Goal: Task Accomplishment & Management: Complete application form

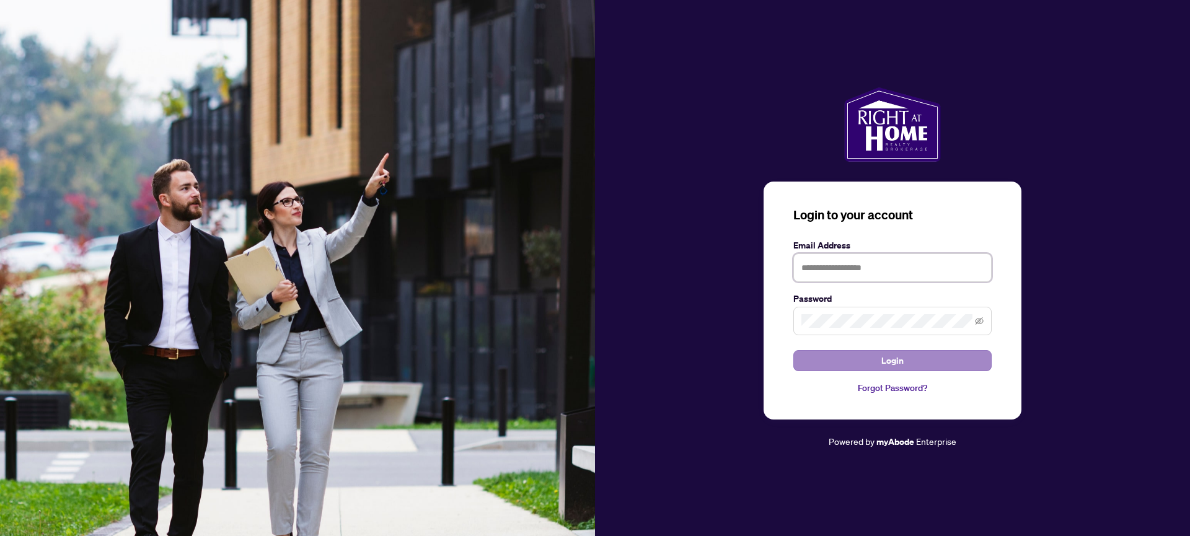
type input "**********"
click at [897, 361] on span "Login" at bounding box center [892, 361] width 22 height 20
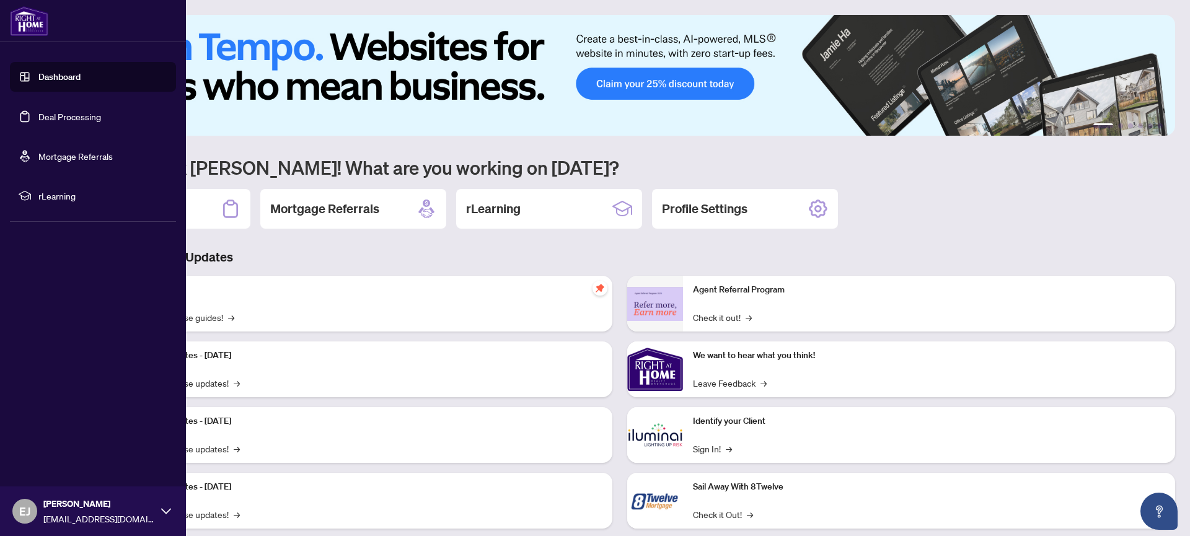
click at [38, 115] on link "Deal Processing" at bounding box center [69, 116] width 63 height 11
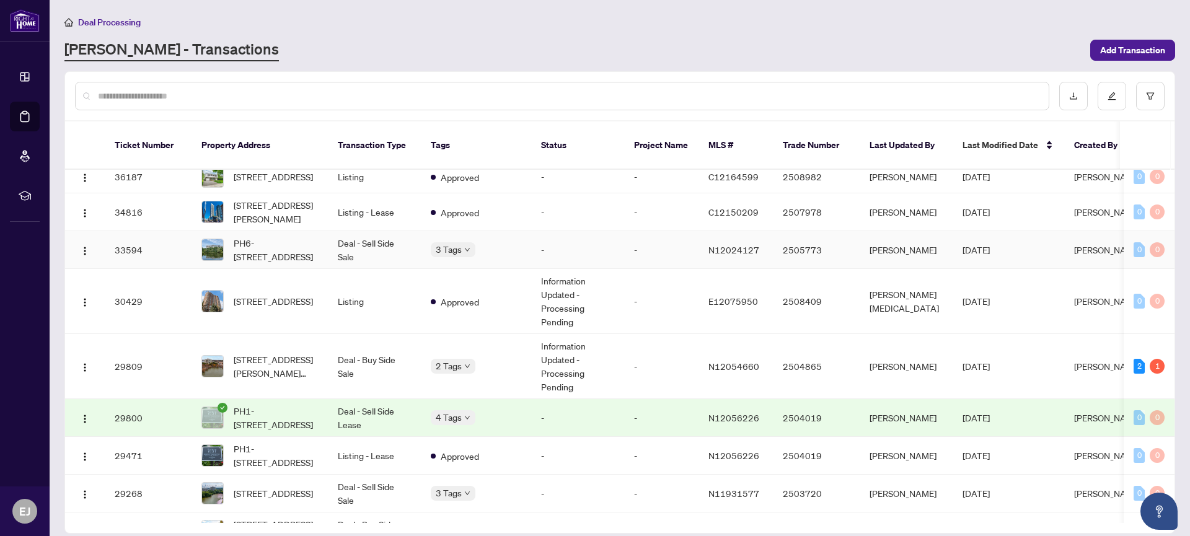
scroll to position [1455, 0]
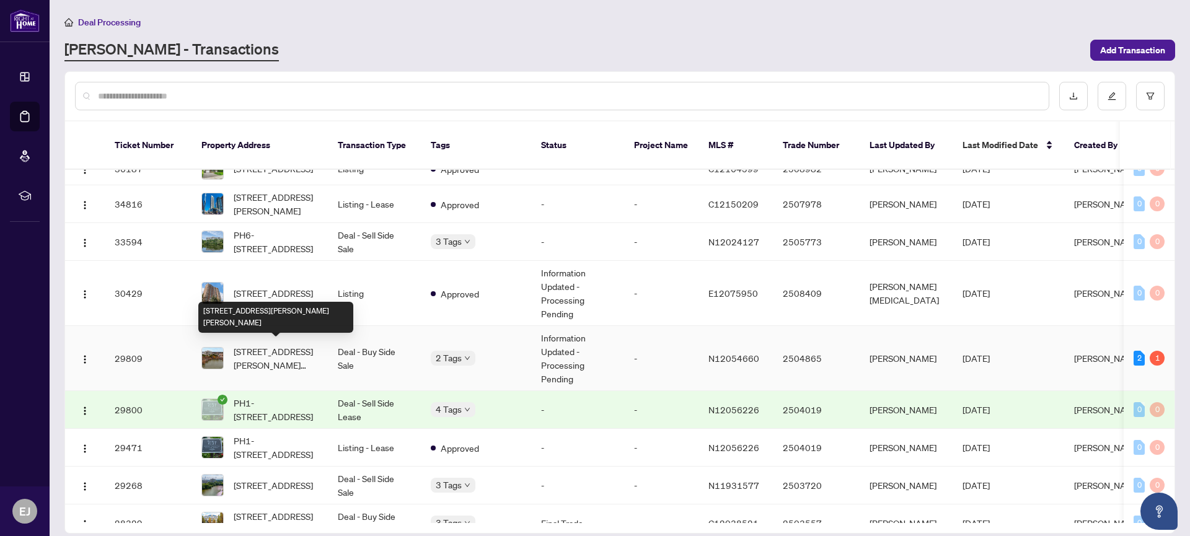
click at [278, 354] on span "[STREET_ADDRESS][PERSON_NAME][PERSON_NAME]" at bounding box center [276, 357] width 84 height 27
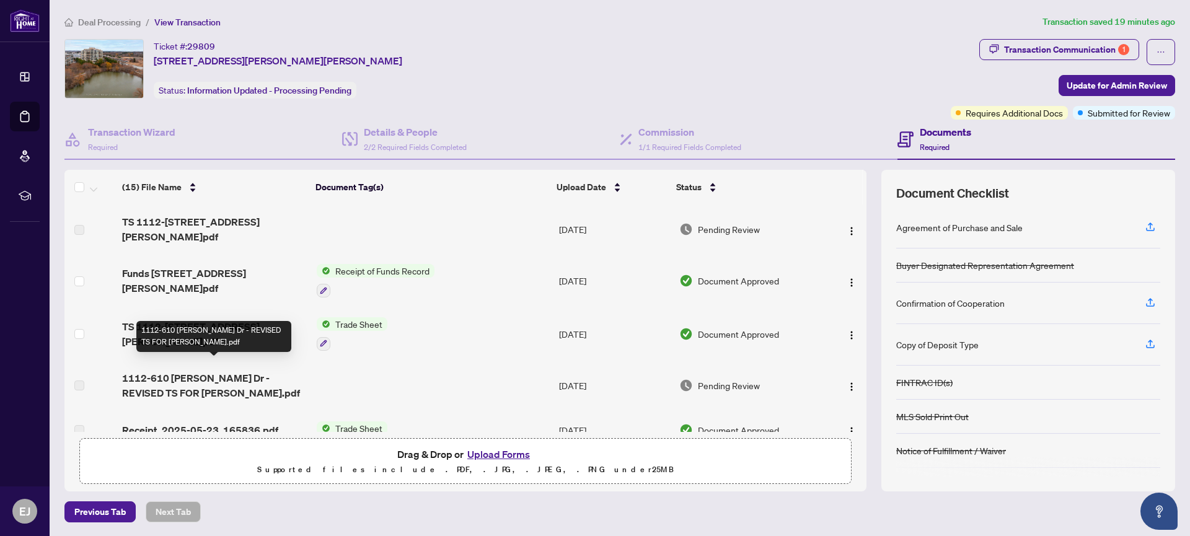
click at [284, 371] on span "1112-610 [PERSON_NAME] Dr - REVISED TS FOR [PERSON_NAME].pdf" at bounding box center [214, 386] width 184 height 30
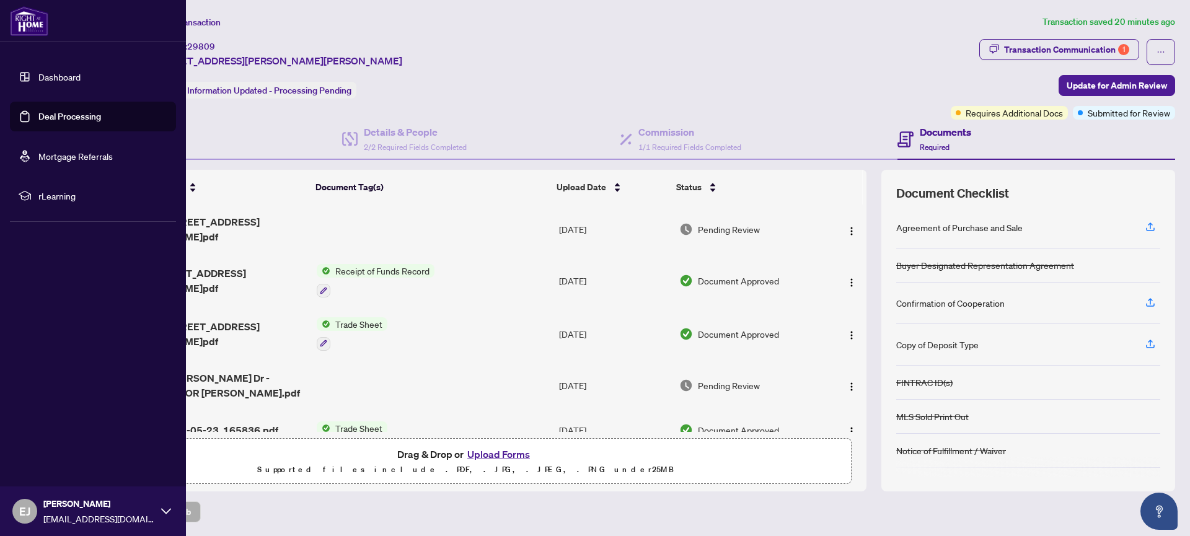
click at [45, 117] on link "Deal Processing" at bounding box center [69, 116] width 63 height 11
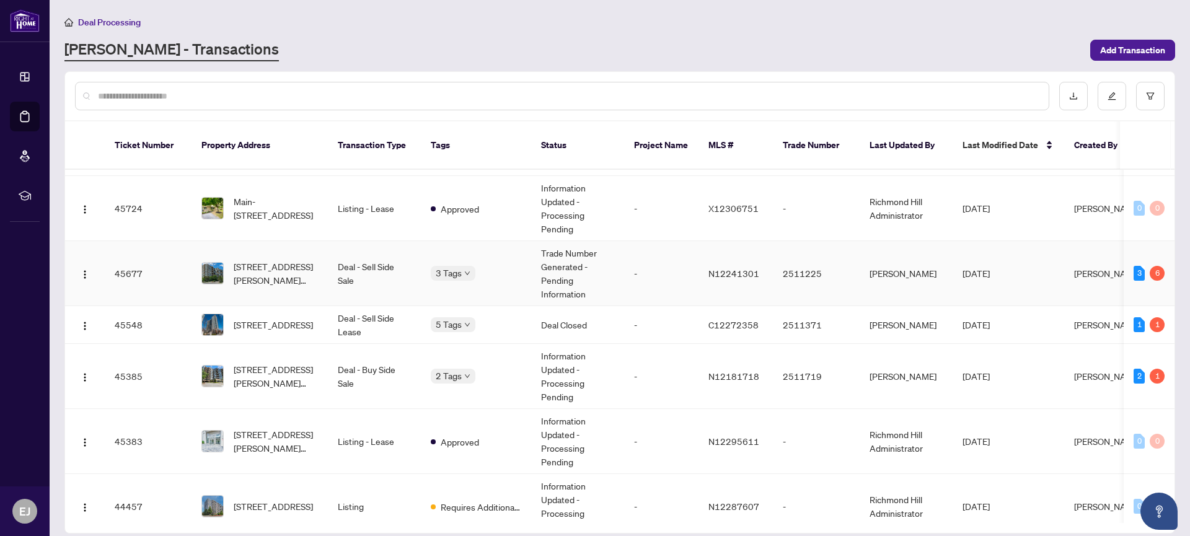
scroll to position [349, 0]
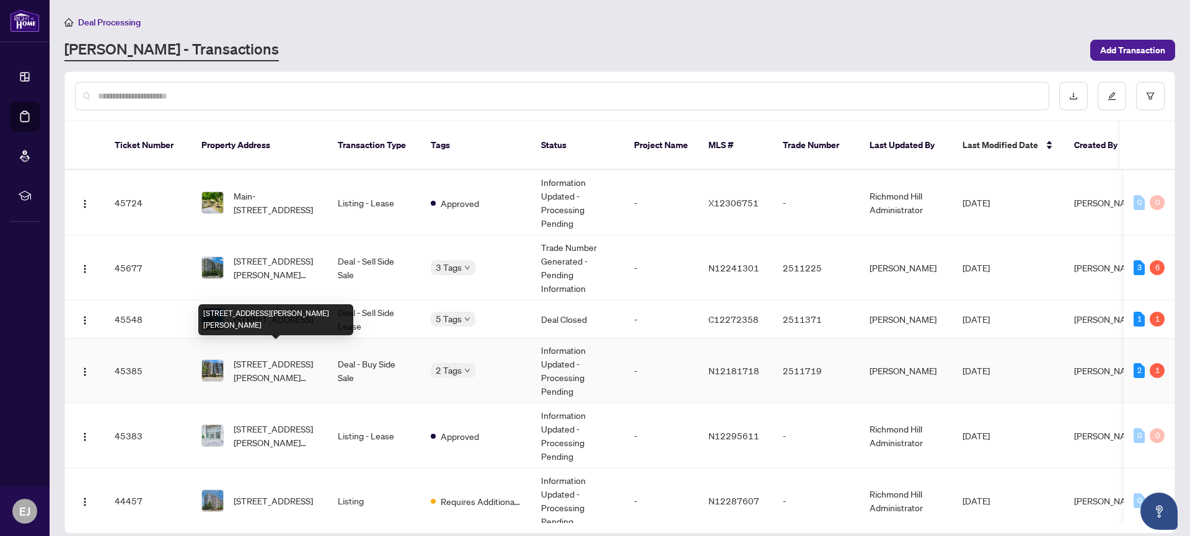
click at [275, 358] on span "[STREET_ADDRESS][PERSON_NAME][PERSON_NAME]" at bounding box center [276, 370] width 84 height 27
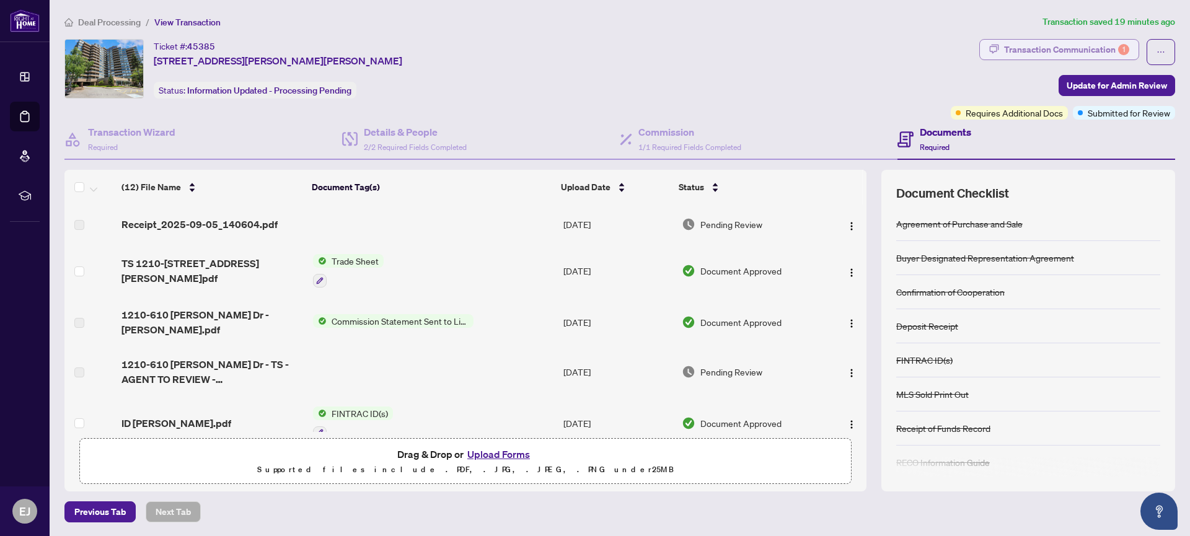
click at [1099, 50] on div "Transaction Communication 1" at bounding box center [1066, 50] width 125 height 20
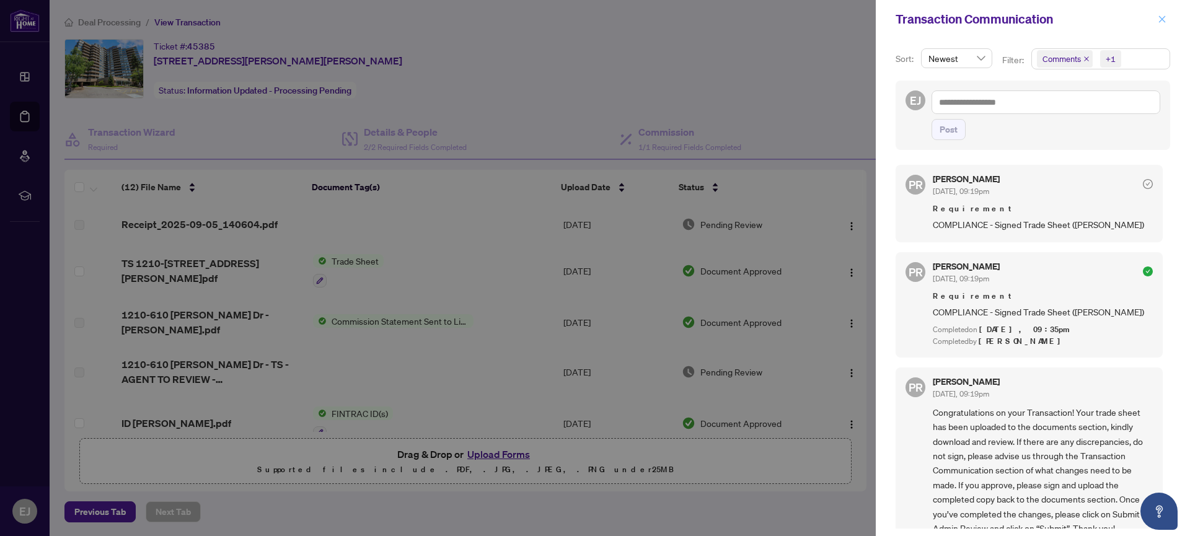
click at [1159, 20] on icon "close" at bounding box center [1161, 19] width 9 height 9
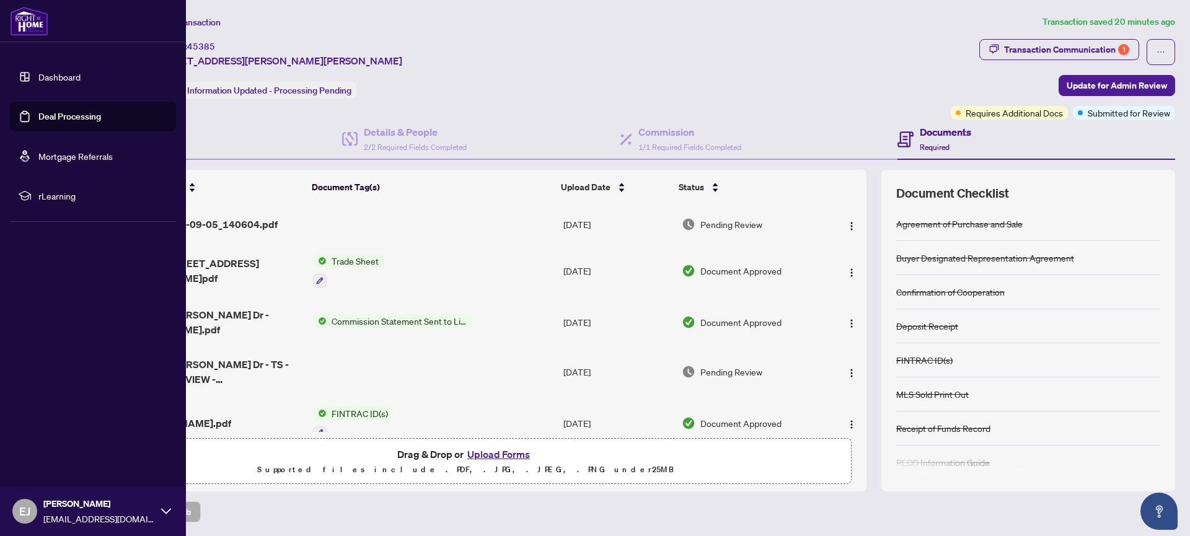
click at [38, 118] on link "Deal Processing" at bounding box center [69, 116] width 63 height 11
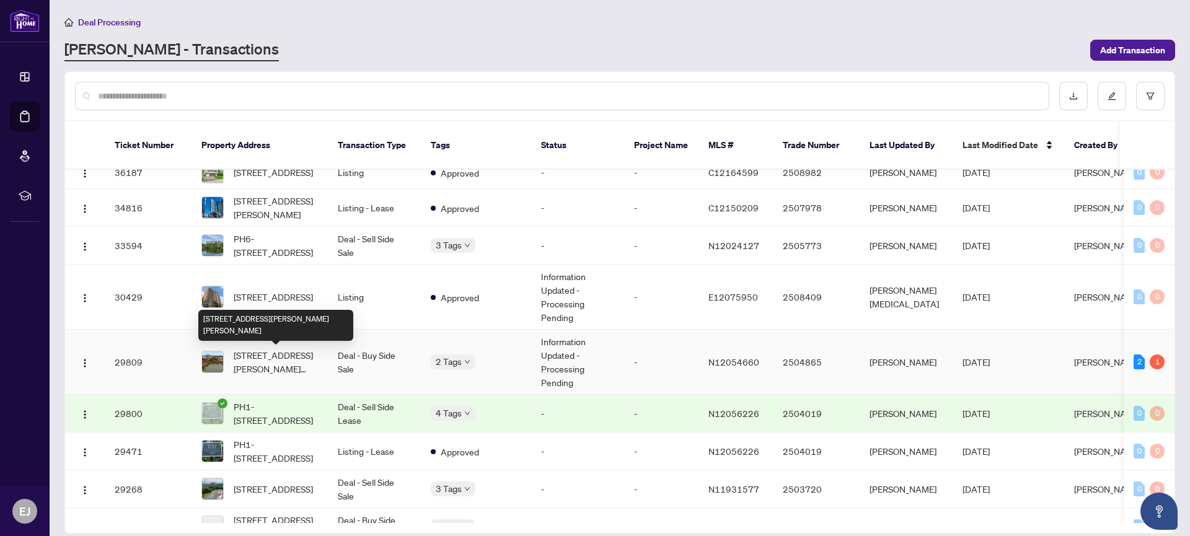
scroll to position [1457, 0]
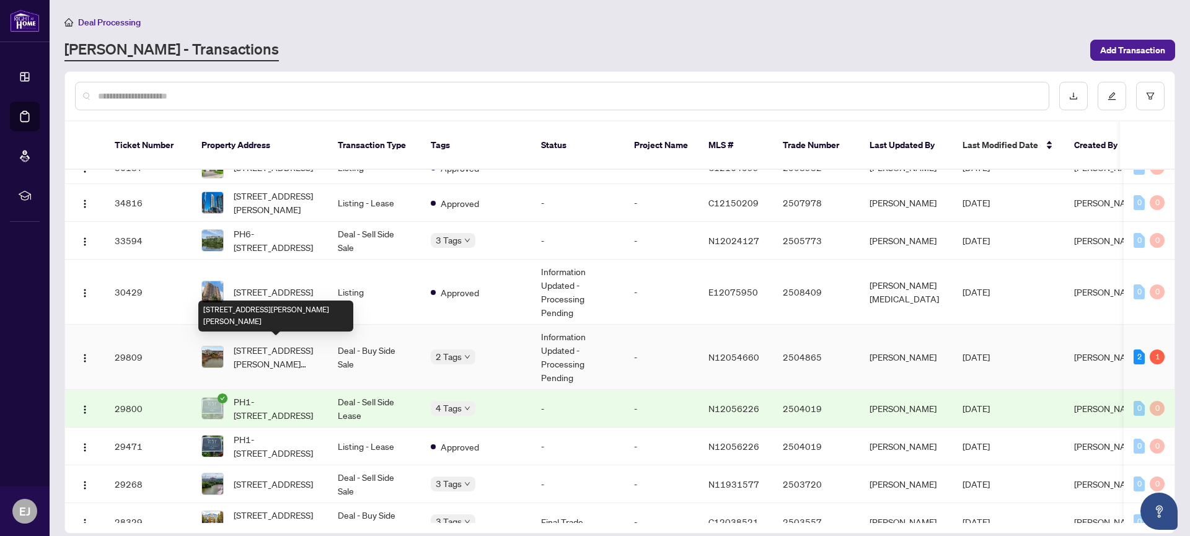
click at [274, 353] on span "[STREET_ADDRESS][PERSON_NAME][PERSON_NAME]" at bounding box center [276, 356] width 84 height 27
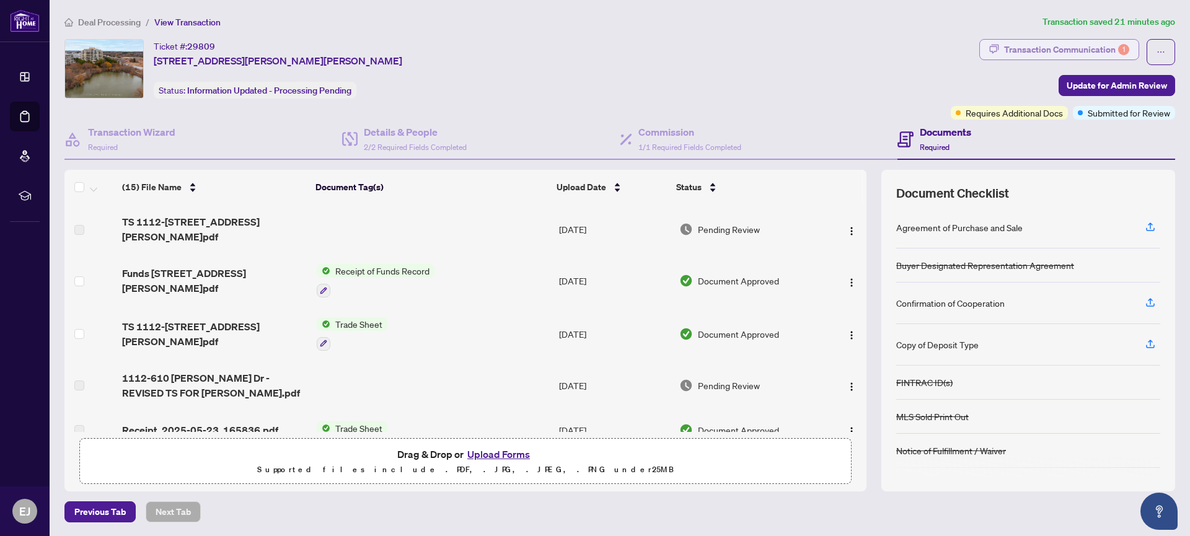
click at [1086, 48] on div "Transaction Communication 1" at bounding box center [1066, 50] width 125 height 20
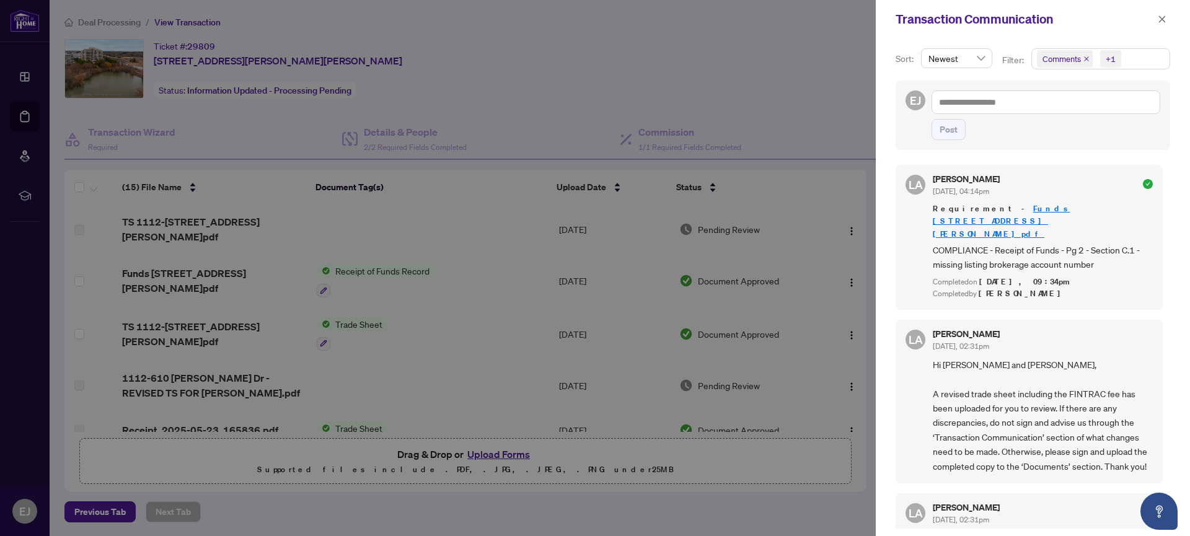
click at [792, 273] on div at bounding box center [595, 268] width 1190 height 536
click at [1163, 18] on icon "close" at bounding box center [1162, 18] width 7 height 7
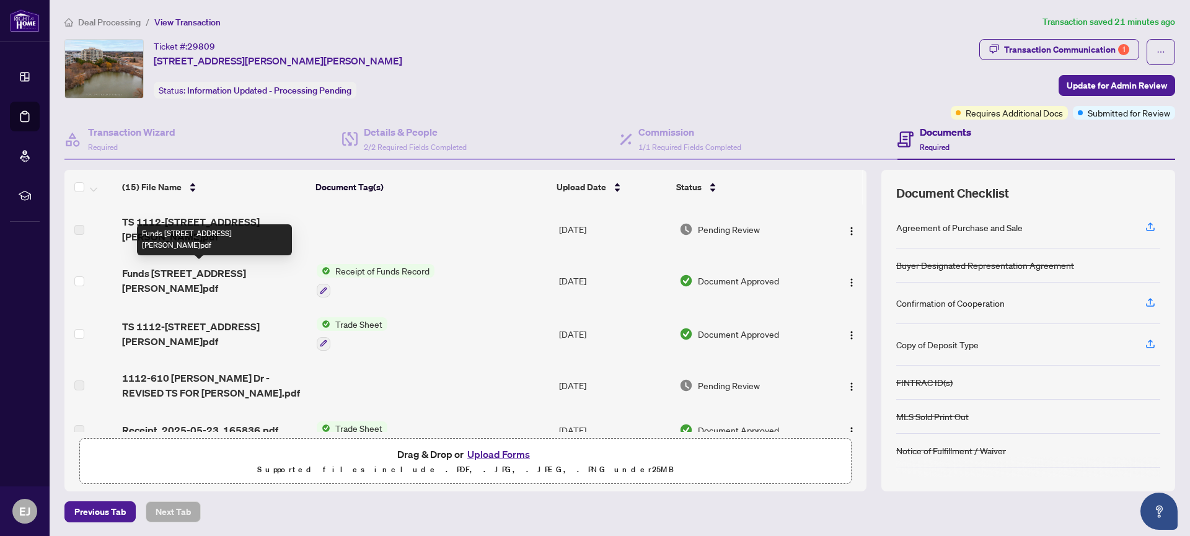
click at [221, 266] on span "Funds [STREET_ADDRESS][PERSON_NAME]pdf" at bounding box center [214, 281] width 184 height 30
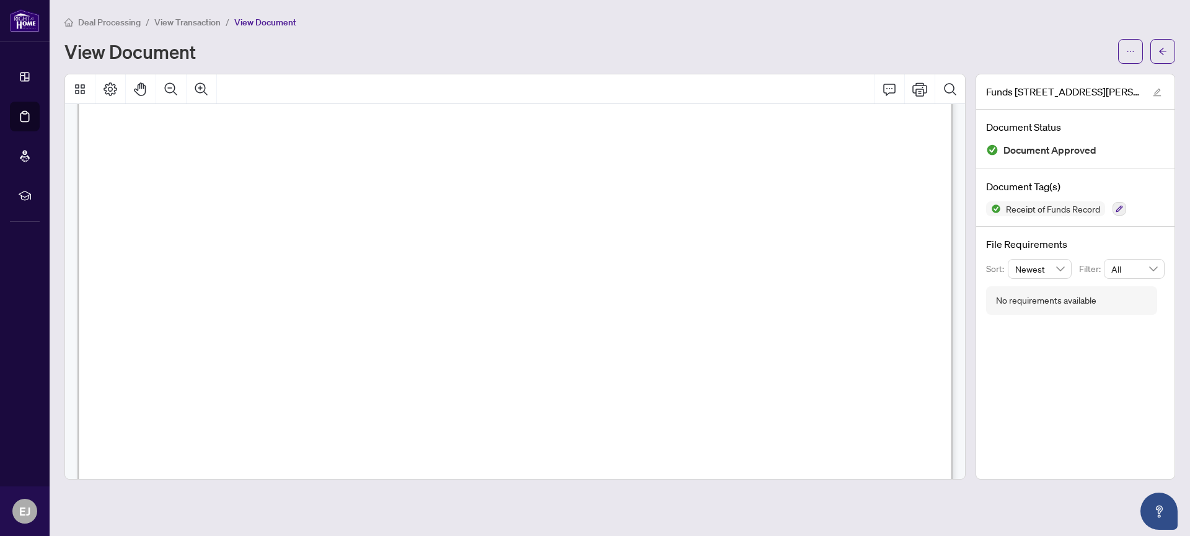
scroll to position [0, 1]
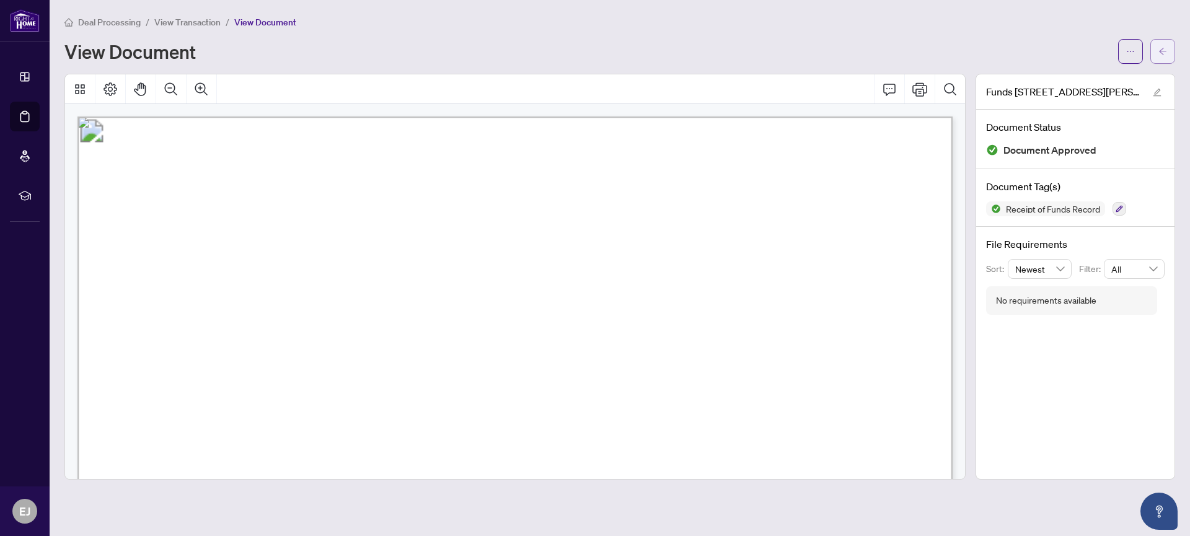
click at [1160, 53] on icon "arrow-left" at bounding box center [1162, 51] width 7 height 7
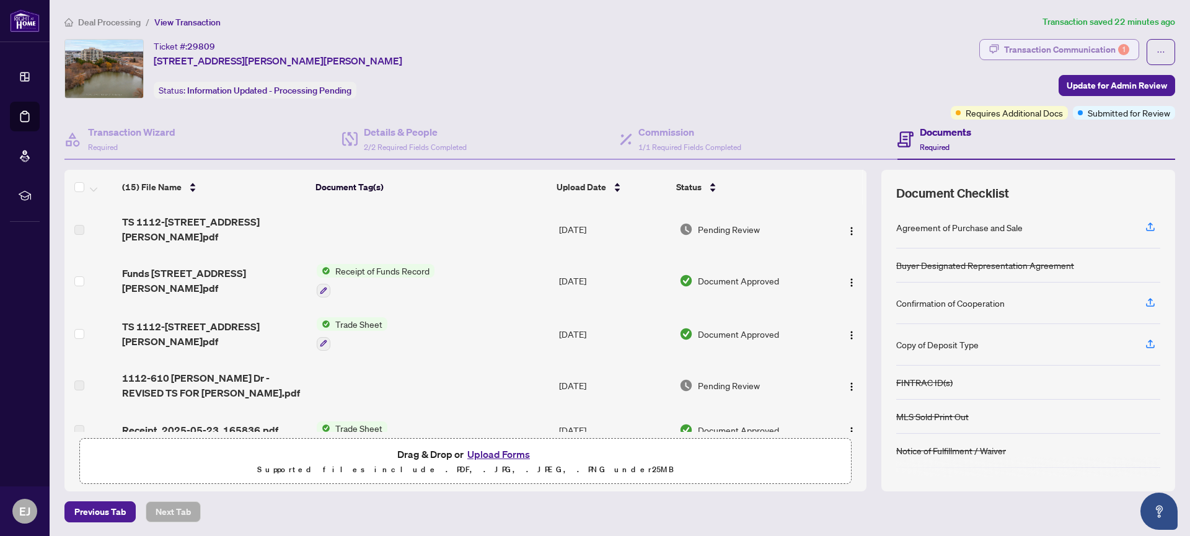
click at [1099, 47] on div "Transaction Communication 1" at bounding box center [1066, 50] width 125 height 20
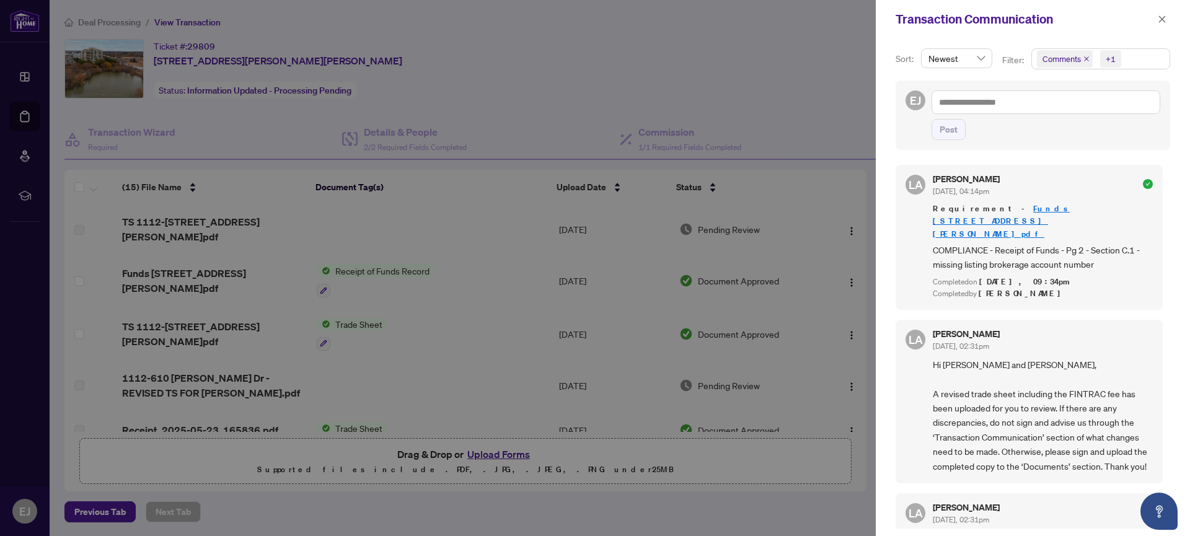
click at [1058, 59] on span "Comments" at bounding box center [1061, 59] width 38 height 12
click at [1069, 108] on span "Comments" at bounding box center [1077, 110] width 43 height 11
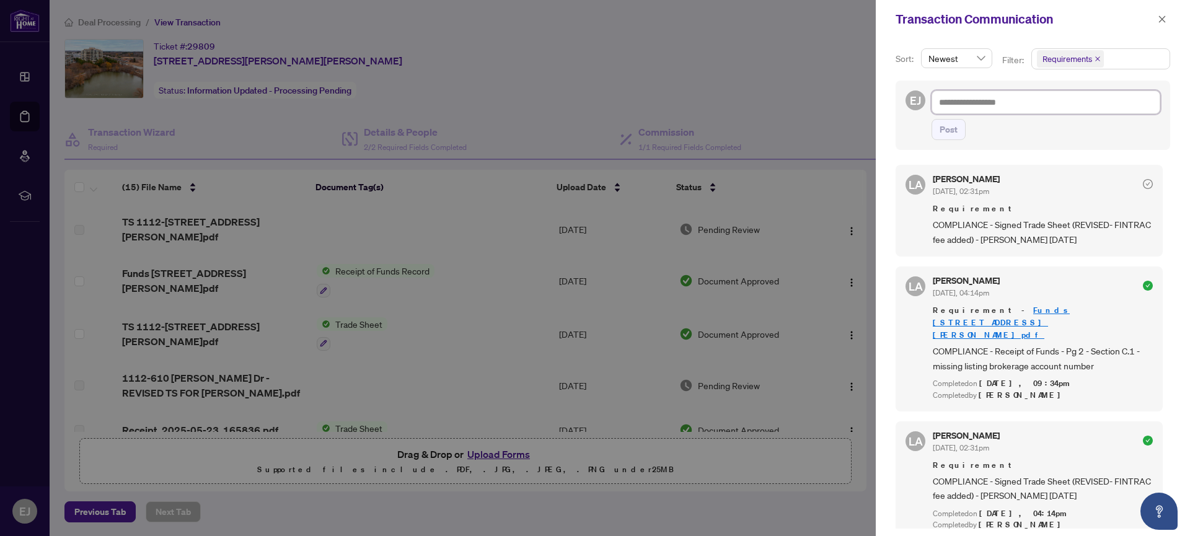
click at [981, 103] on textarea at bounding box center [1045, 102] width 229 height 24
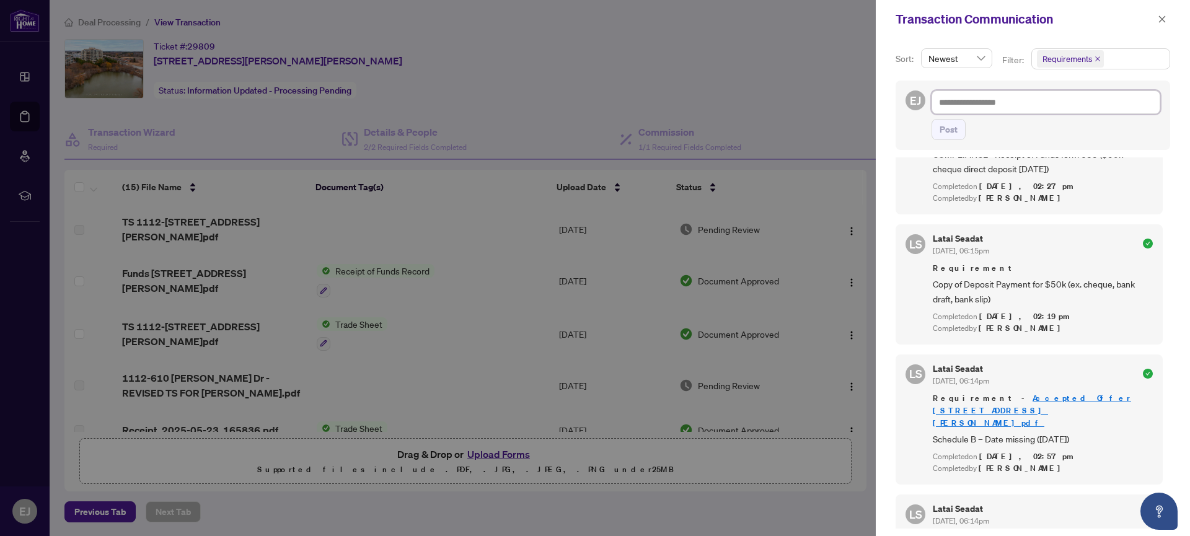
scroll to position [767, 0]
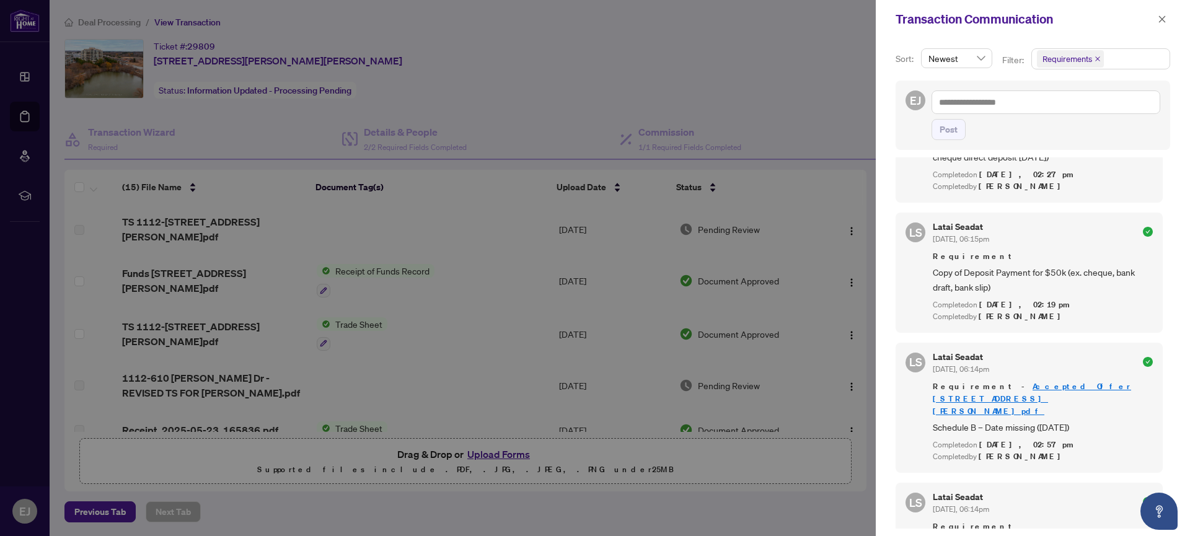
click at [1159, 19] on icon "close" at bounding box center [1161, 19] width 9 height 9
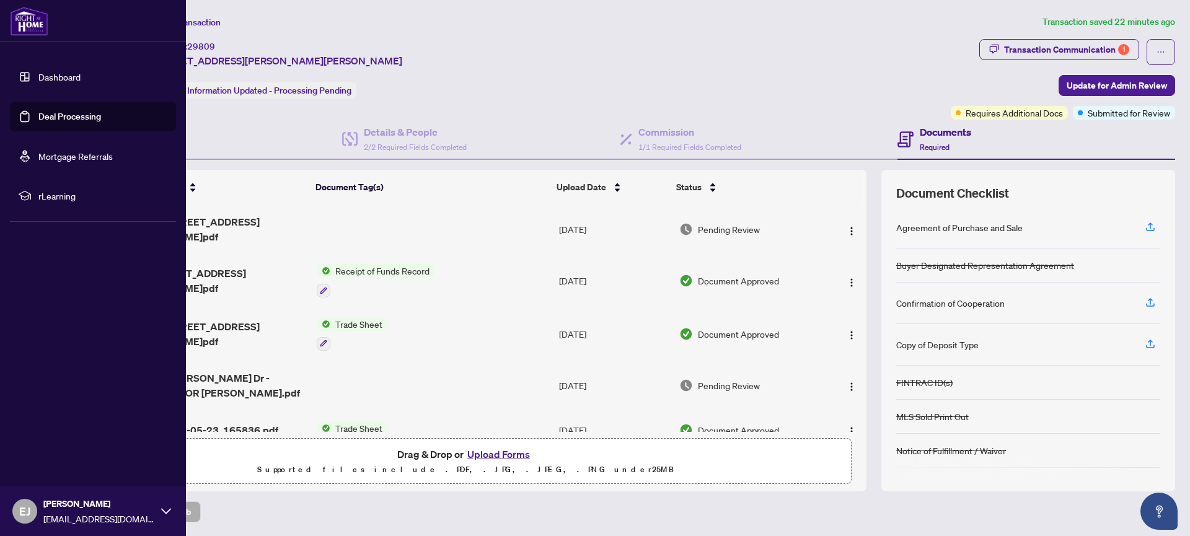
click at [38, 117] on link "Deal Processing" at bounding box center [69, 116] width 63 height 11
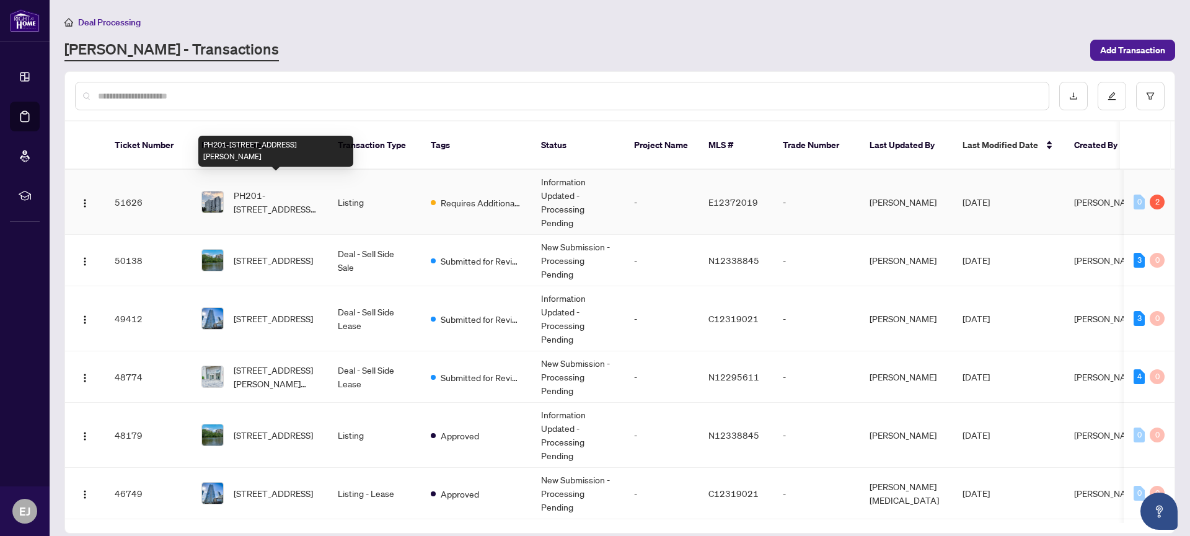
click at [286, 188] on span "PH201-[STREET_ADDRESS][PERSON_NAME]" at bounding box center [276, 201] width 84 height 27
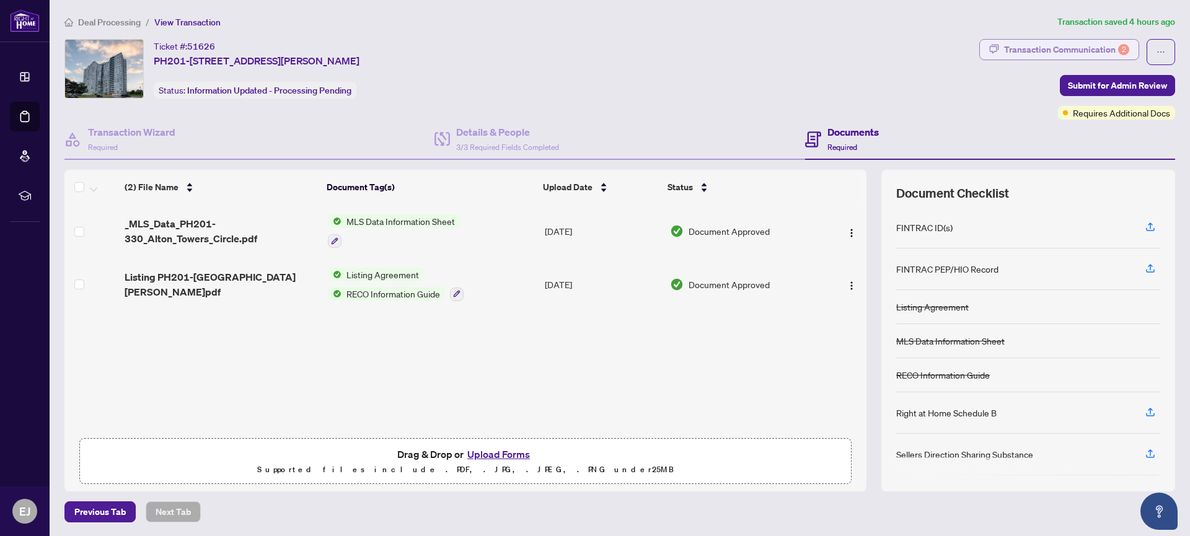
click at [1116, 50] on div "Transaction Communication 2" at bounding box center [1066, 50] width 125 height 20
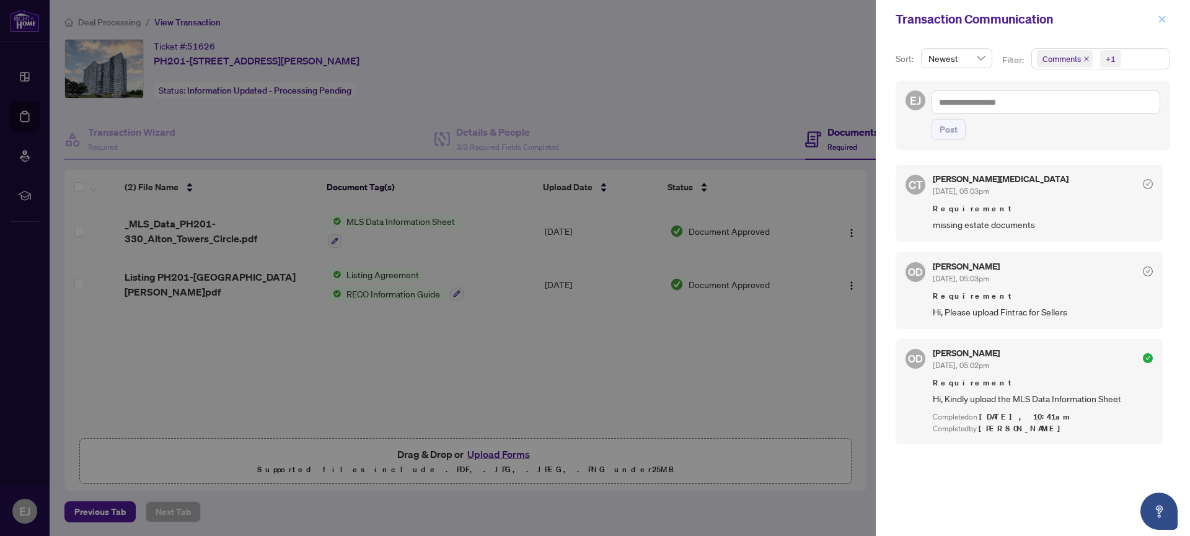
click at [1159, 18] on icon "close" at bounding box center [1161, 19] width 9 height 9
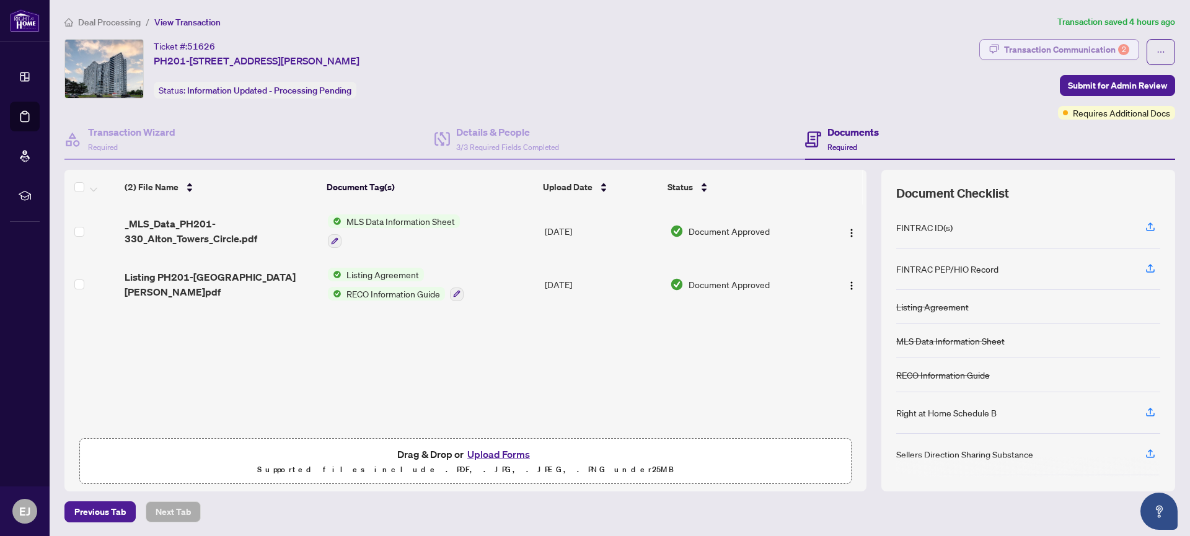
click at [1076, 43] on div "Transaction Communication 2" at bounding box center [1066, 50] width 125 height 20
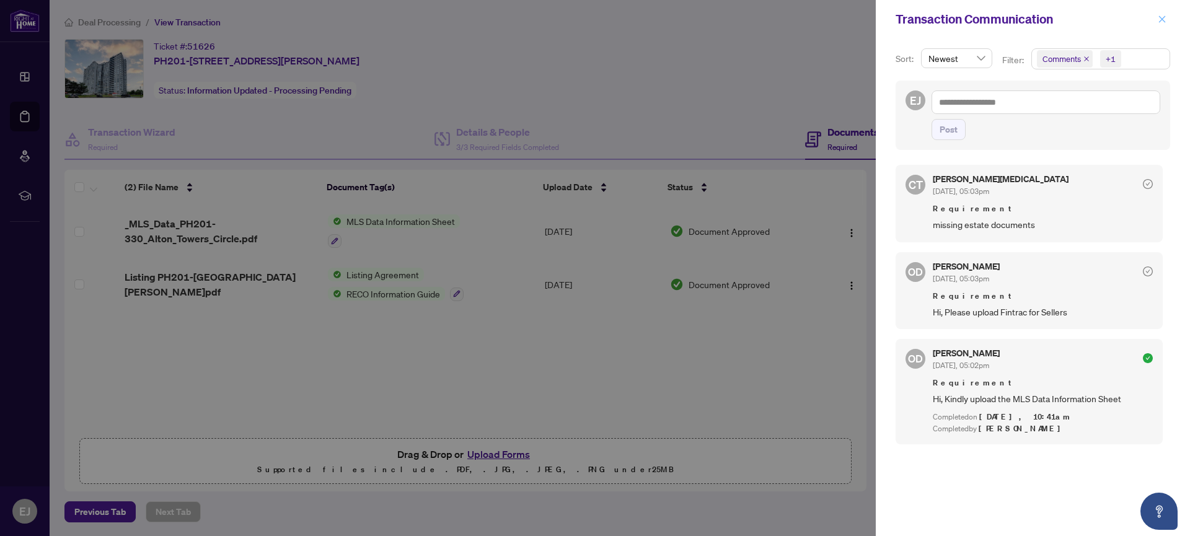
click at [1160, 19] on icon "close" at bounding box center [1161, 19] width 9 height 9
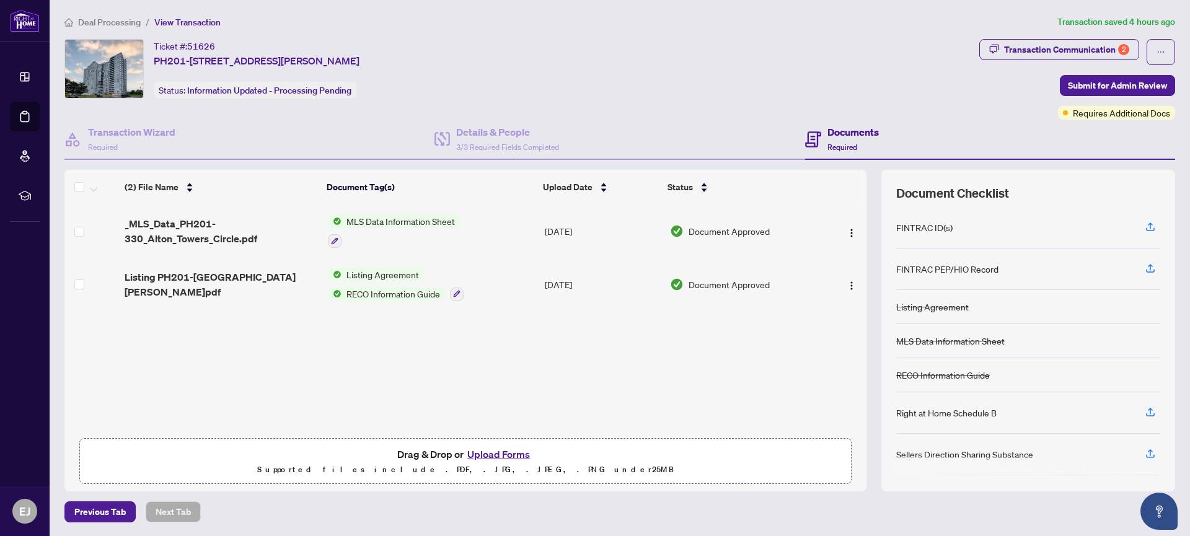
scroll to position [1, 0]
click at [499, 452] on button "Upload Forms" at bounding box center [498, 453] width 70 height 16
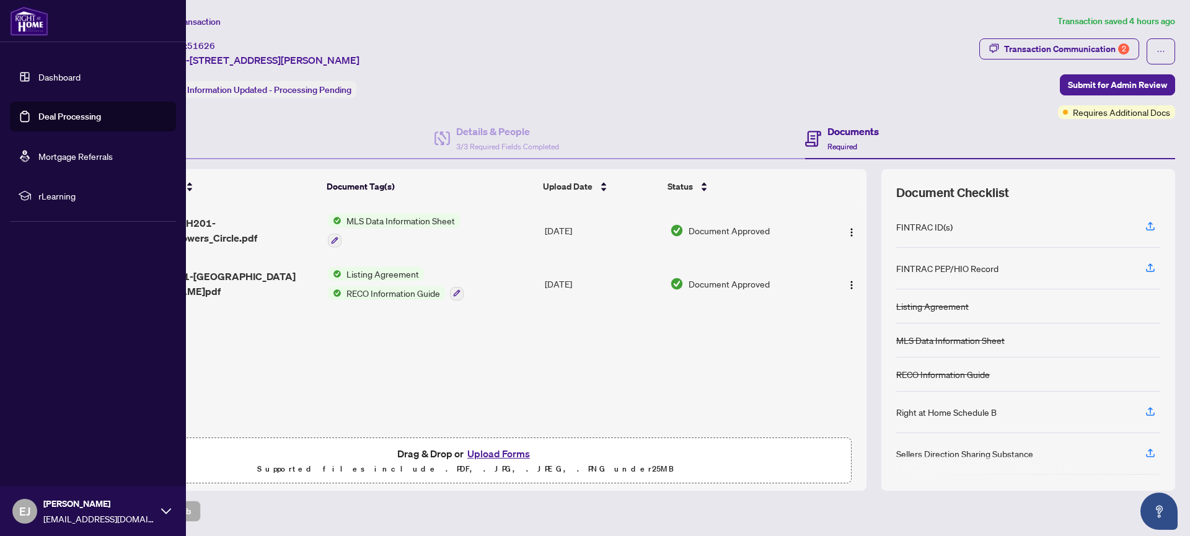
click at [61, 116] on link "Deal Processing" at bounding box center [69, 116] width 63 height 11
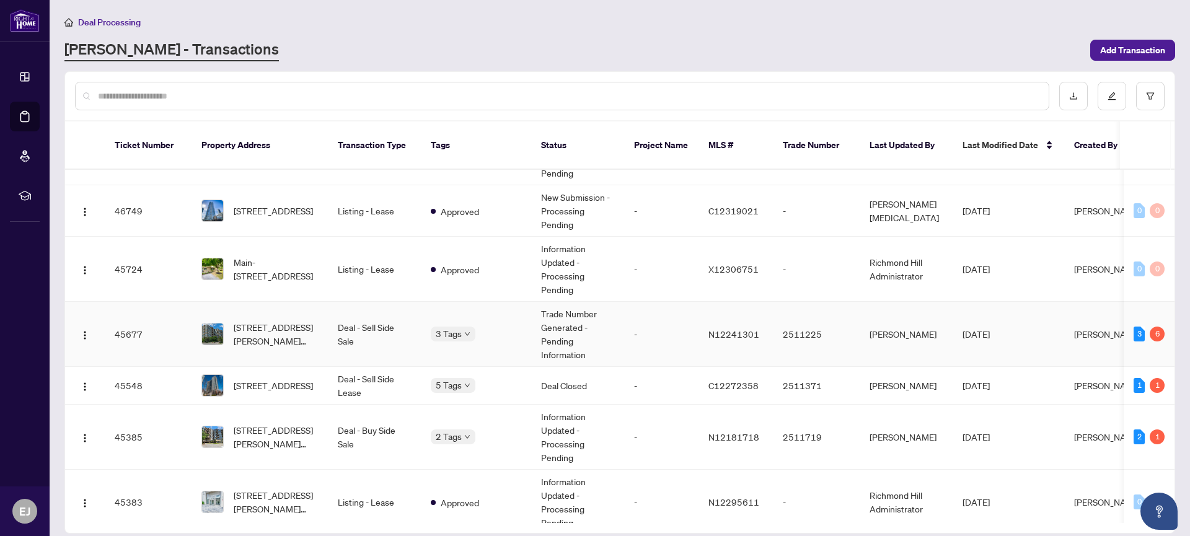
scroll to position [287, 0]
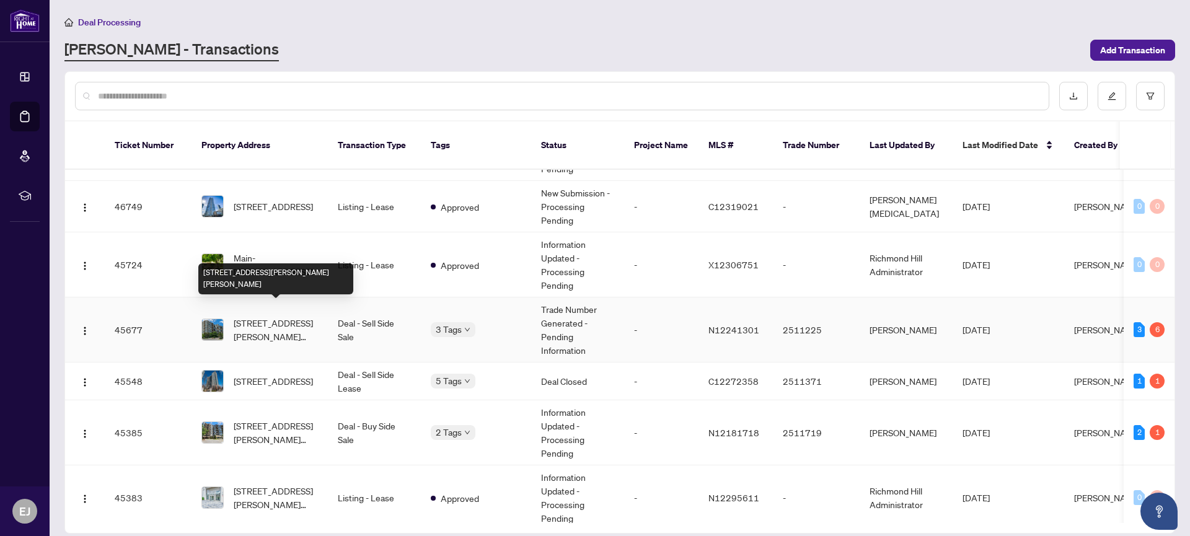
click at [281, 316] on span "[STREET_ADDRESS][PERSON_NAME][PERSON_NAME]" at bounding box center [276, 329] width 84 height 27
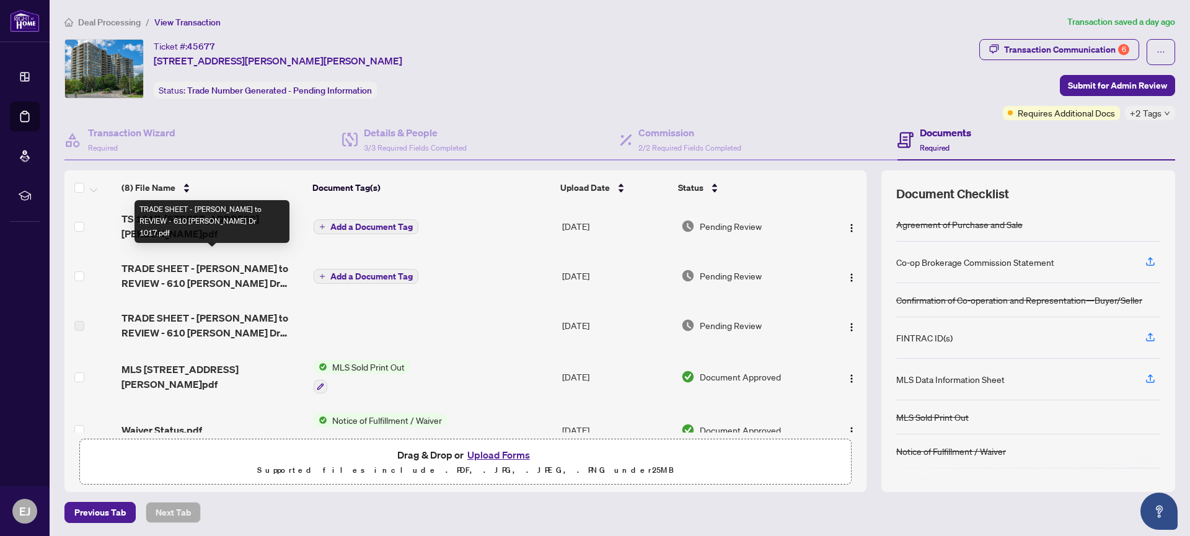
scroll to position [4, 0]
click at [195, 260] on span "TRADE SHEET - [PERSON_NAME] to REVIEW - 610 [PERSON_NAME] Dr 1017.pdf" at bounding box center [212, 275] width 182 height 30
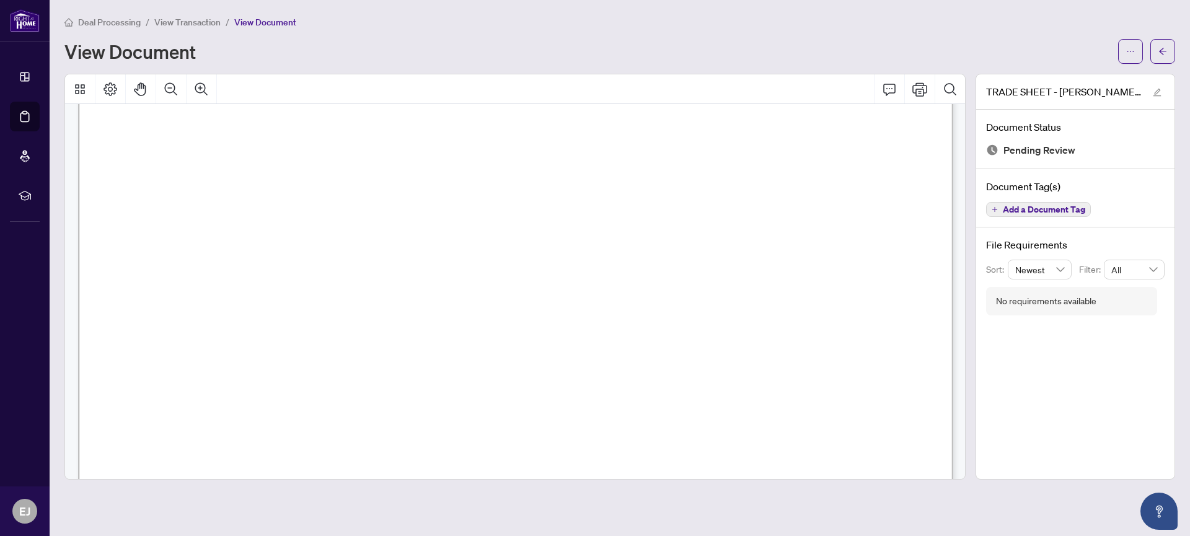
scroll to position [61, 0]
click at [1159, 49] on icon "arrow-left" at bounding box center [1162, 51] width 9 height 9
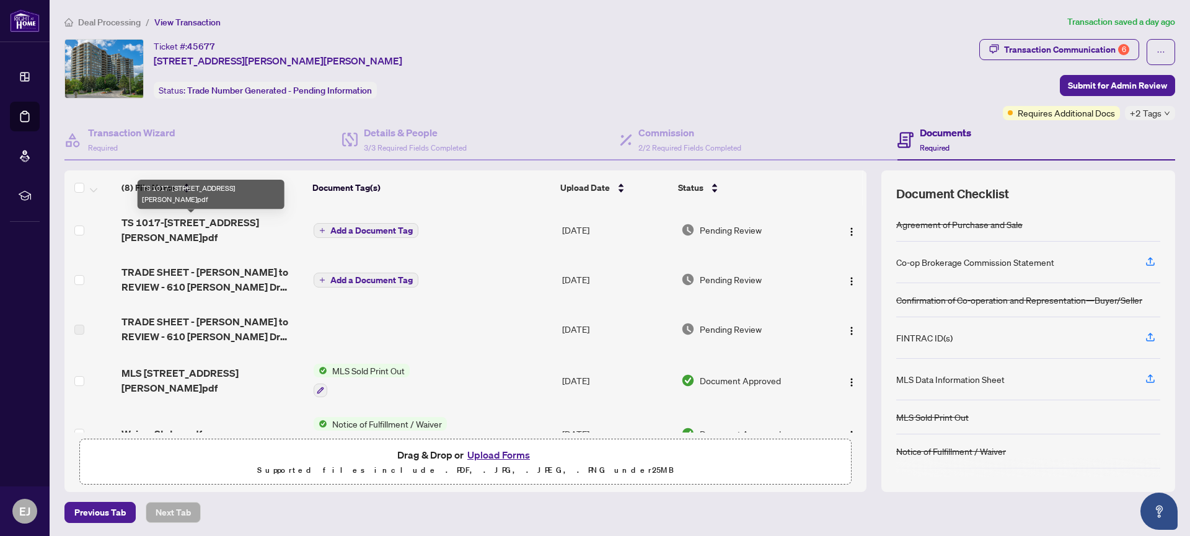
click at [213, 221] on span "TS 1017-[STREET_ADDRESS][PERSON_NAME]pdf" at bounding box center [212, 230] width 182 height 30
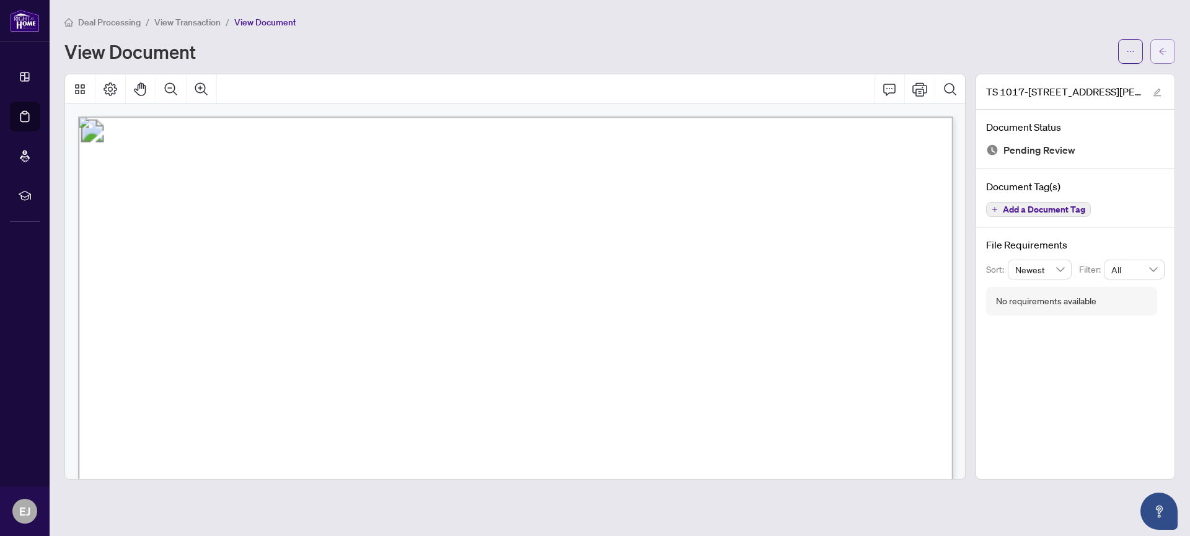
click at [1162, 48] on icon "arrow-left" at bounding box center [1162, 51] width 9 height 9
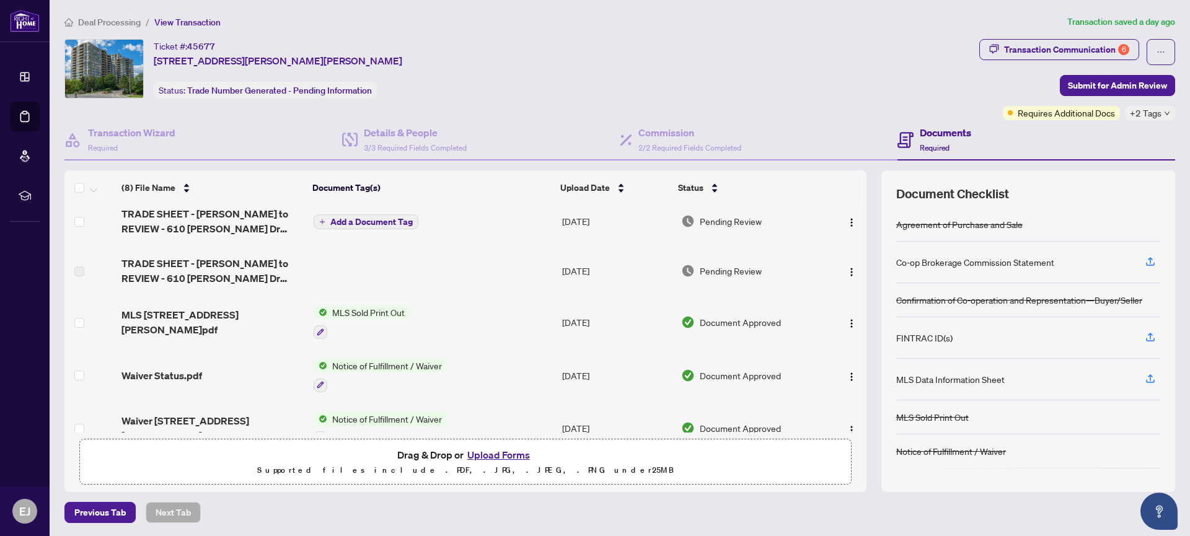
scroll to position [67, 0]
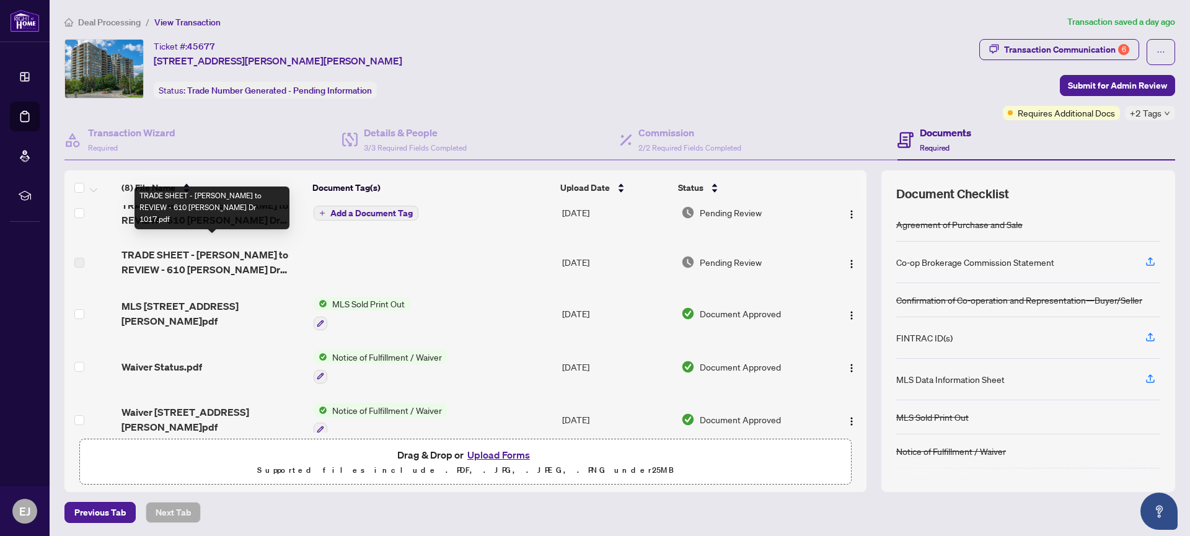
click at [208, 247] on span "TRADE SHEET - [PERSON_NAME] to REVIEW - 610 [PERSON_NAME] Dr 1017.pdf" at bounding box center [212, 262] width 182 height 30
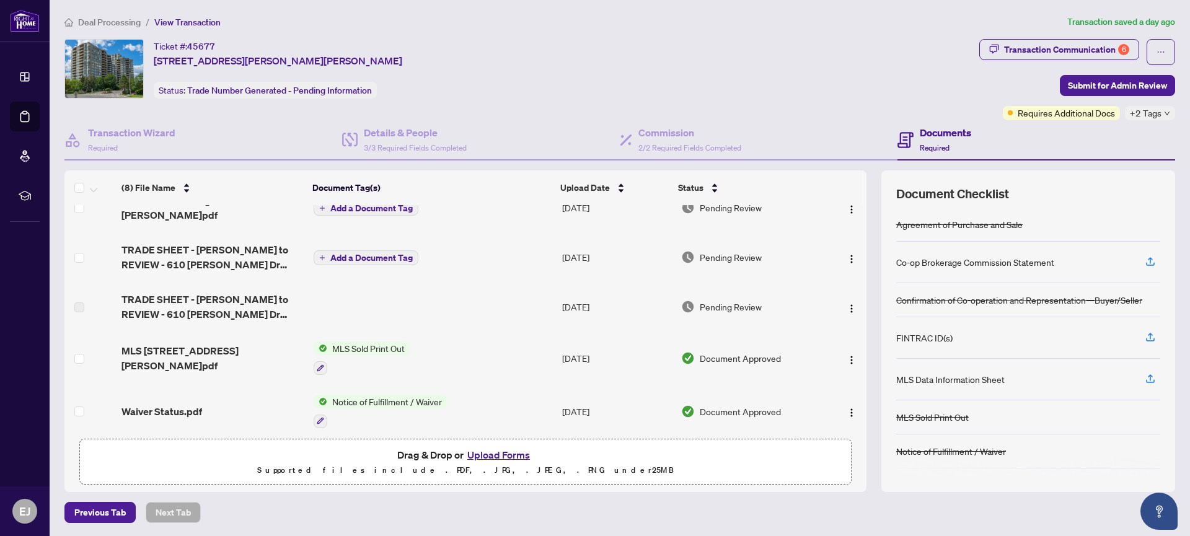
scroll to position [0, 0]
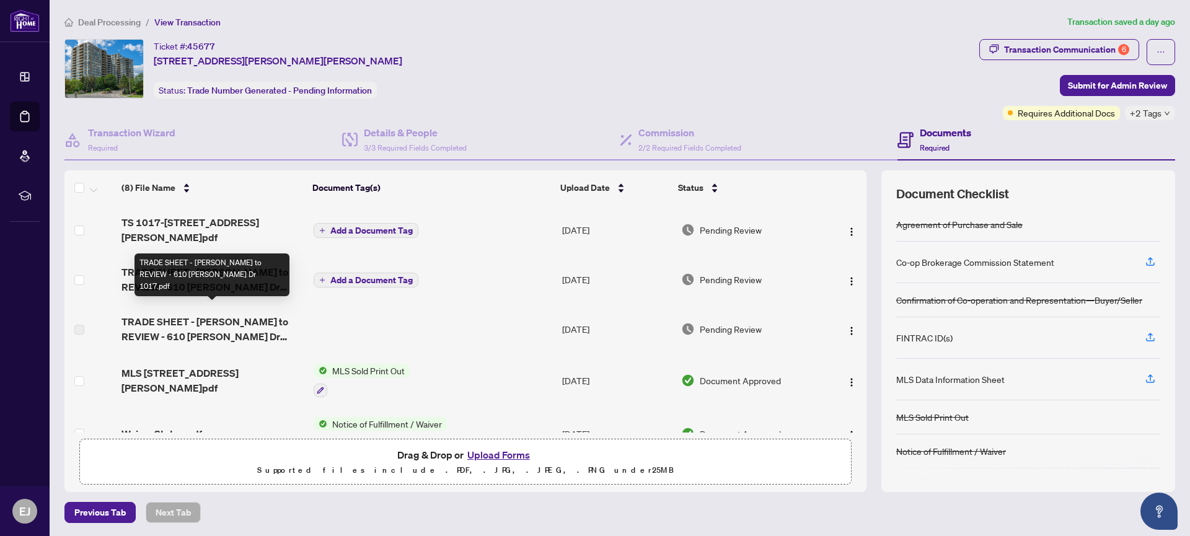
click at [217, 314] on span "TRADE SHEET - [PERSON_NAME] to REVIEW - 610 [PERSON_NAME] Dr 1017.pdf" at bounding box center [212, 329] width 182 height 30
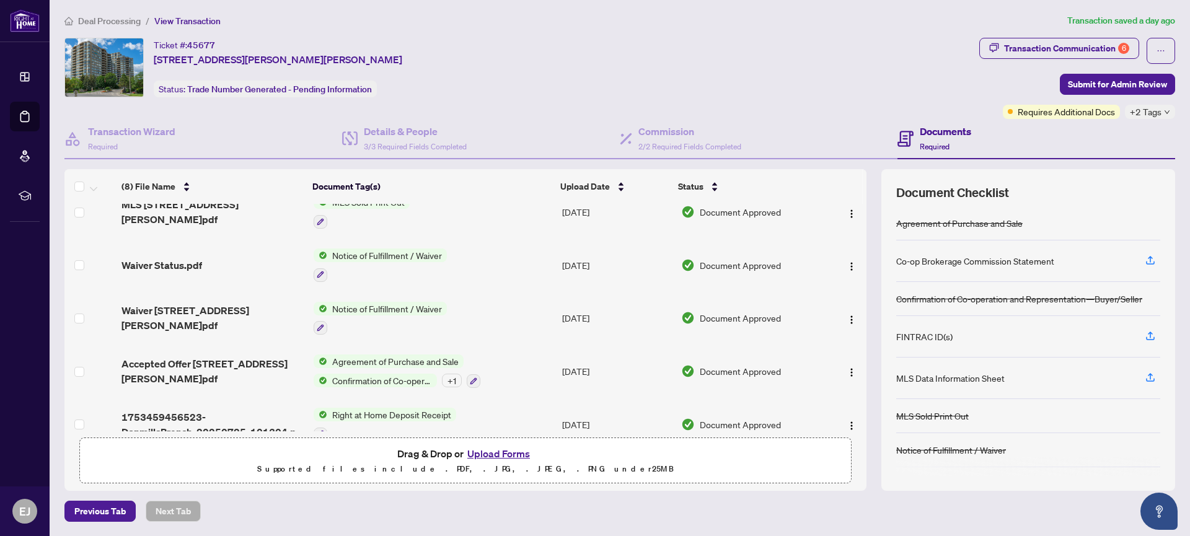
scroll to position [180, 0]
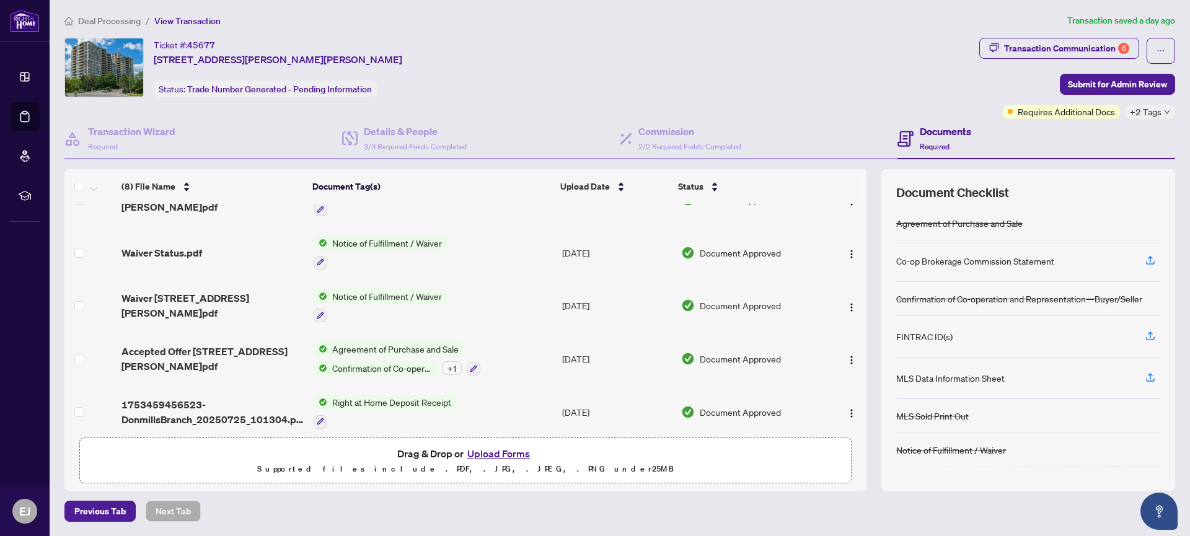
click at [488, 452] on button "Upload Forms" at bounding box center [498, 453] width 70 height 16
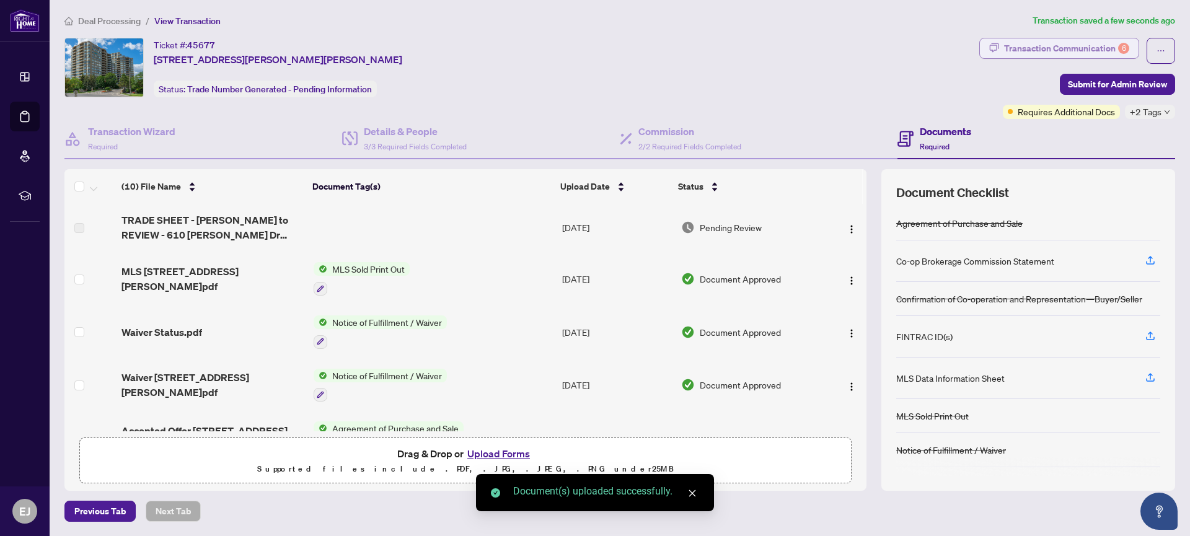
click at [1083, 45] on div "Transaction Communication 6" at bounding box center [1066, 48] width 125 height 20
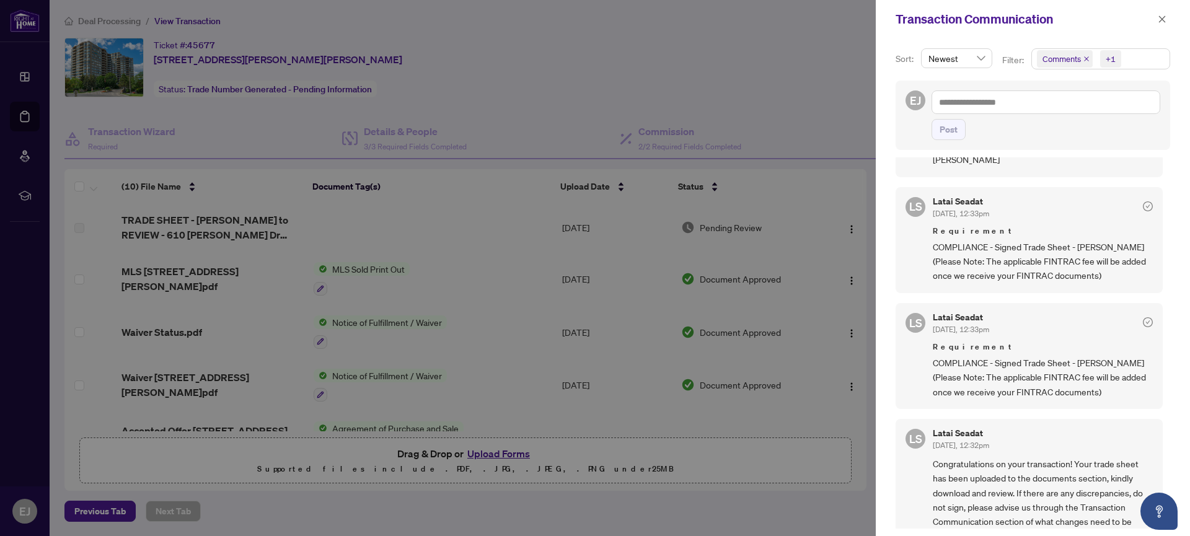
scroll to position [0, 0]
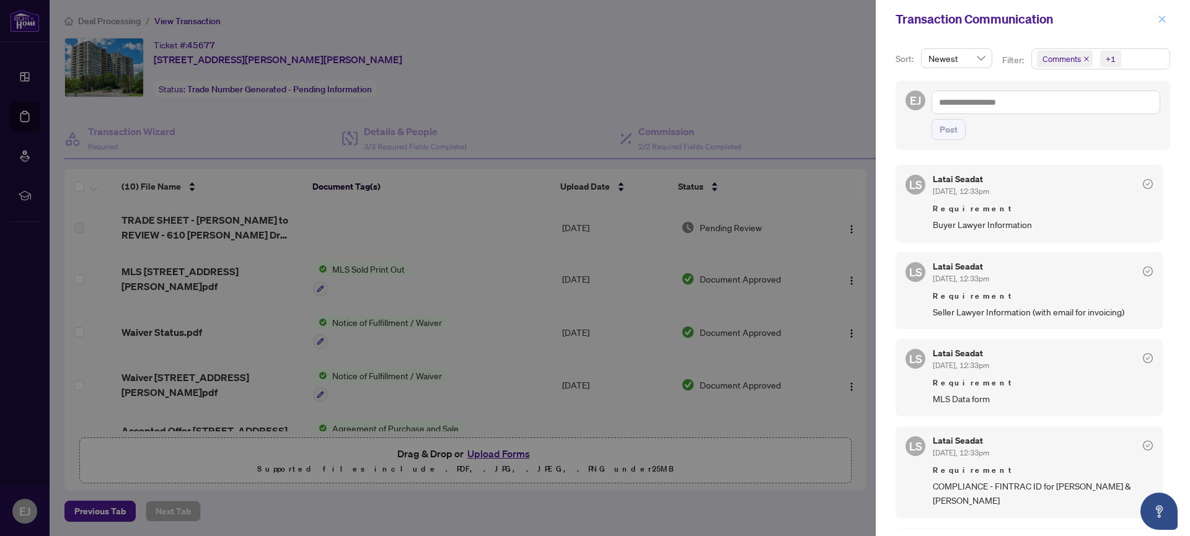
click at [1162, 19] on icon "close" at bounding box center [1161, 19] width 9 height 9
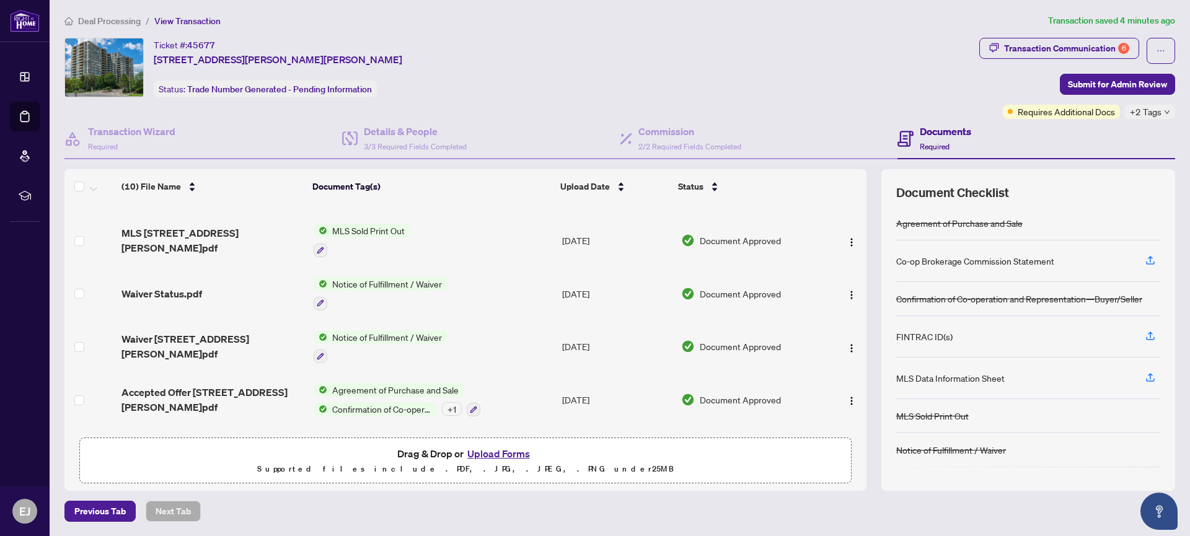
scroll to position [259, 0]
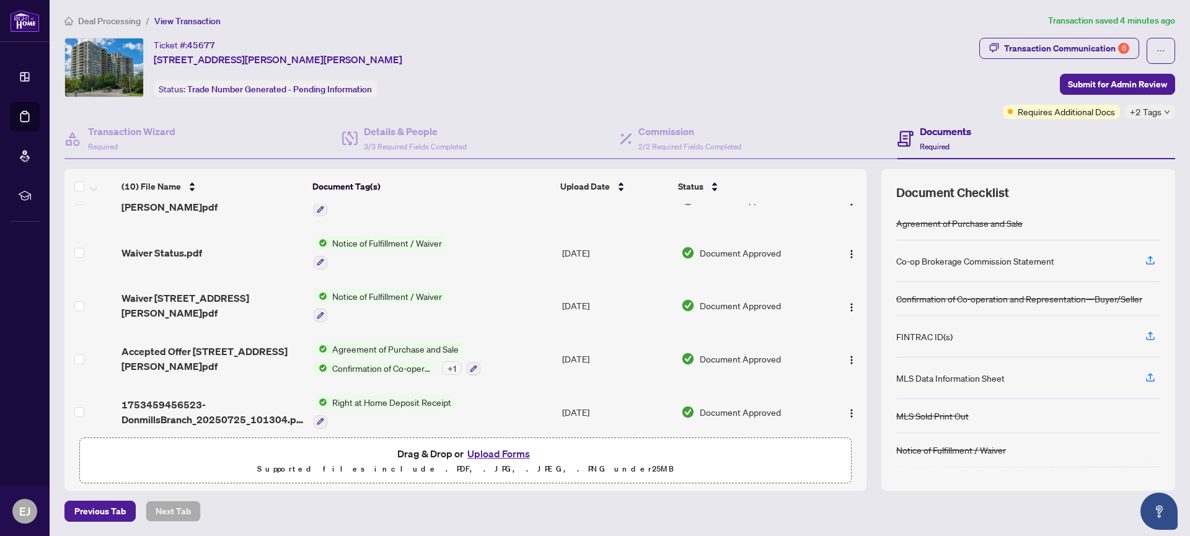
click at [503, 450] on button "Upload Forms" at bounding box center [498, 453] width 70 height 16
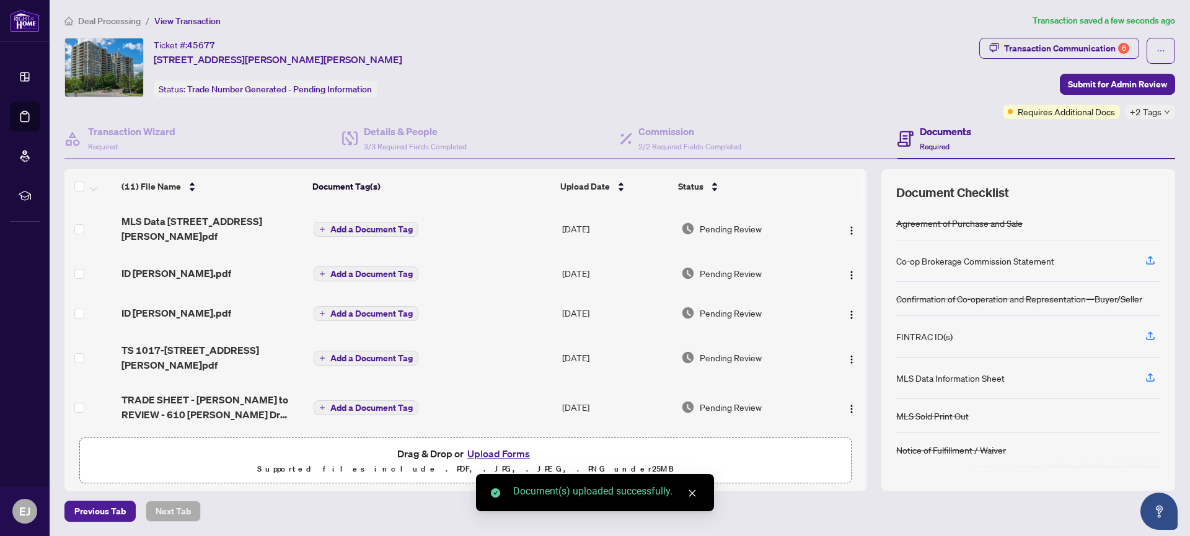
scroll to position [0, 0]
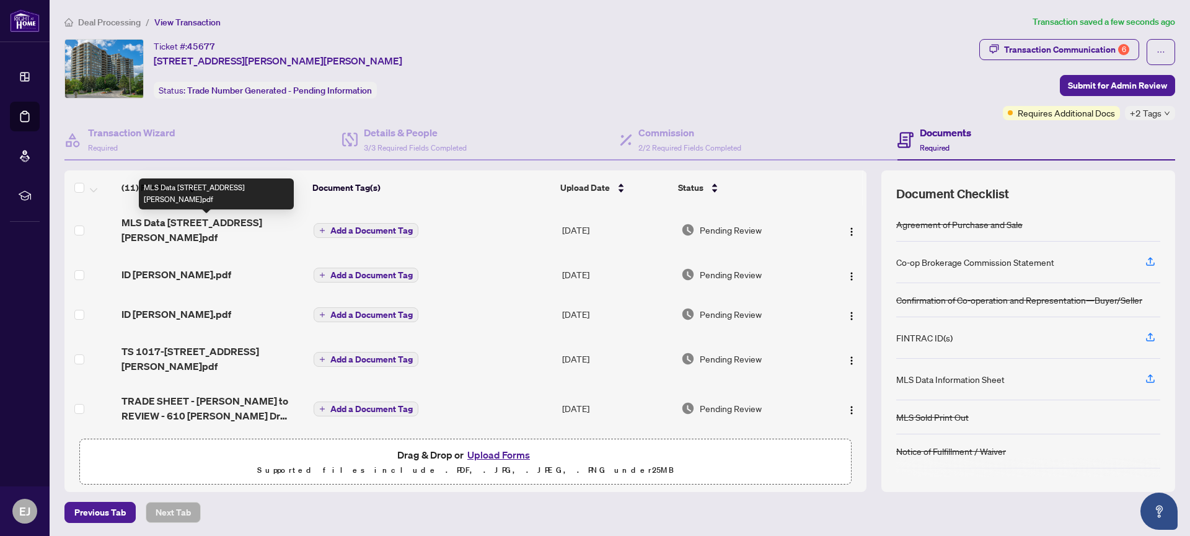
click at [203, 220] on span "MLS Data [STREET_ADDRESS][PERSON_NAME]pdf" at bounding box center [212, 230] width 182 height 30
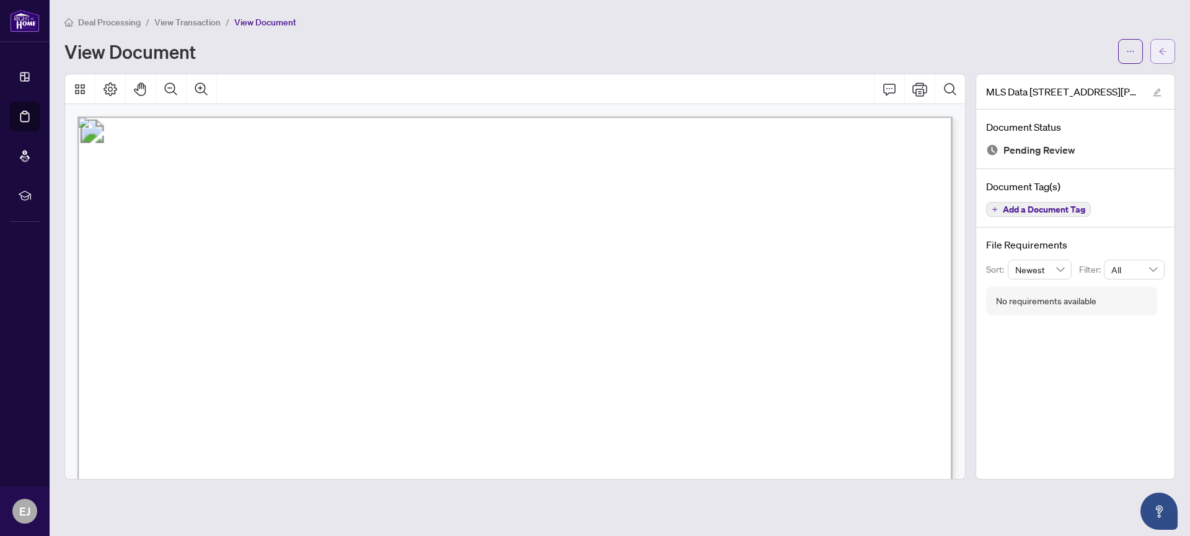
click at [1161, 50] on icon "arrow-left" at bounding box center [1162, 51] width 9 height 9
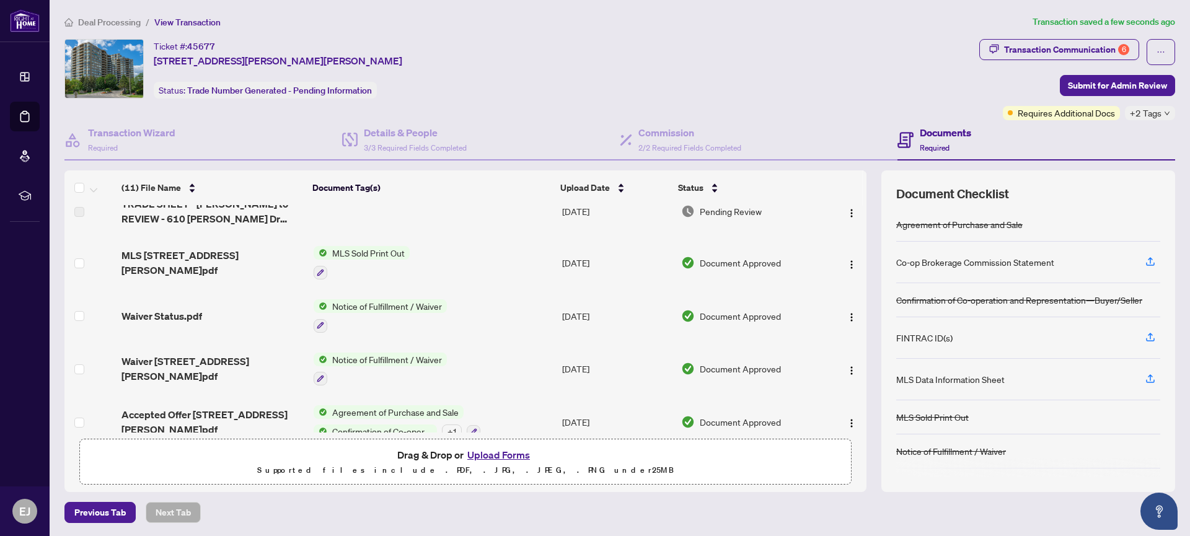
scroll to position [299, 0]
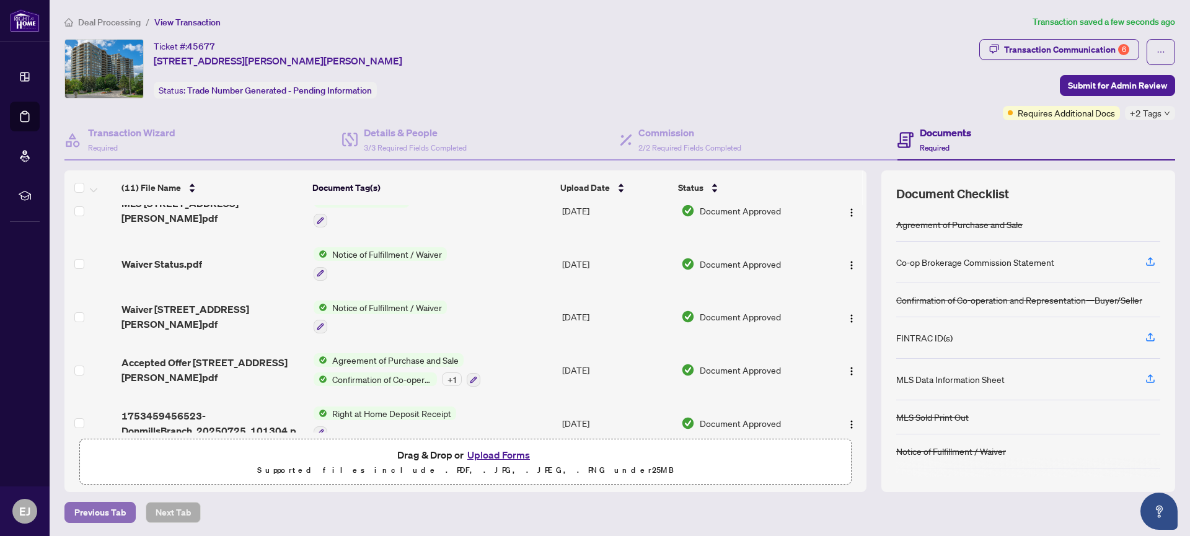
click at [80, 511] on span "Previous Tab" at bounding box center [99, 512] width 51 height 20
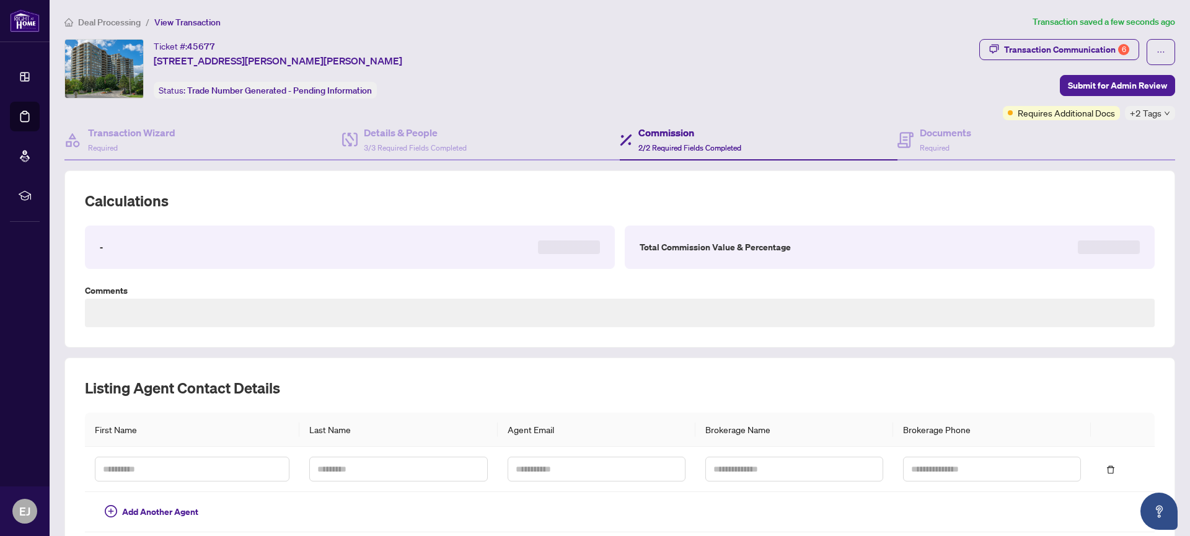
type textarea "**********"
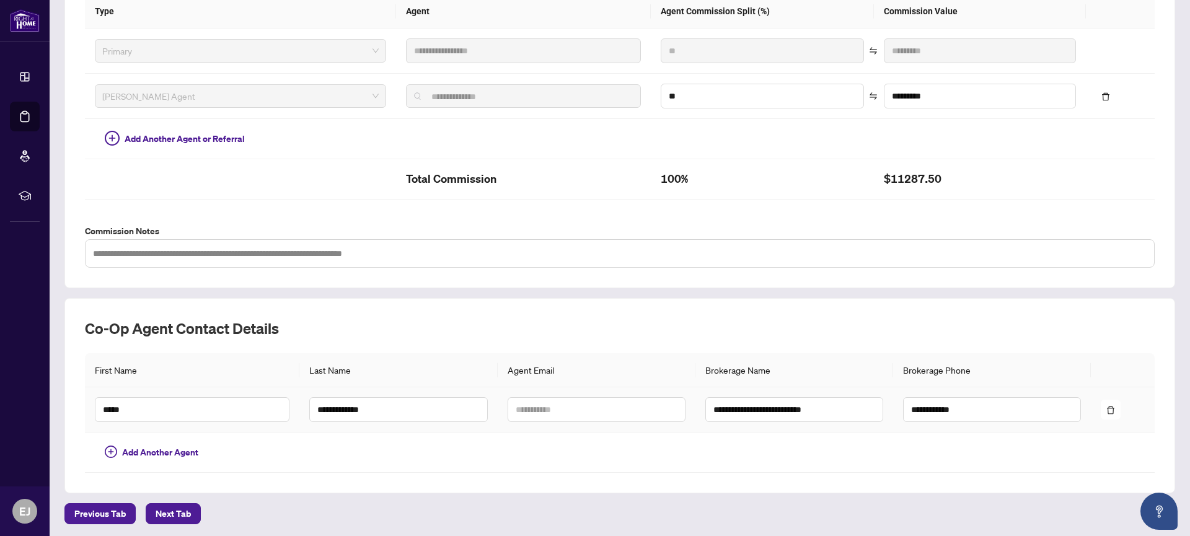
scroll to position [328, 0]
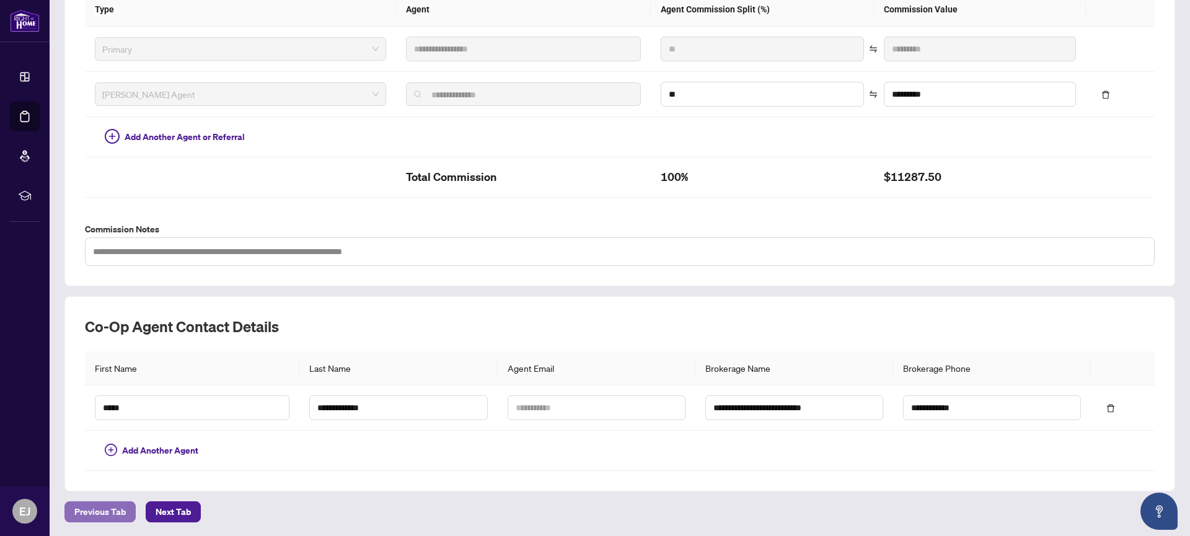
click at [95, 510] on span "Previous Tab" at bounding box center [99, 512] width 51 height 20
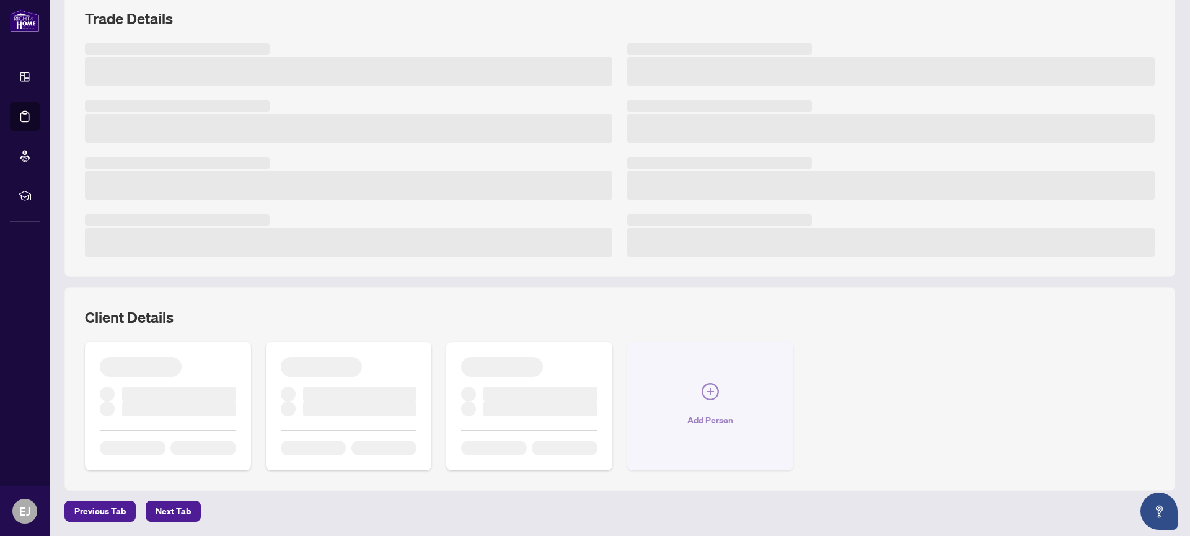
scroll to position [191, 0]
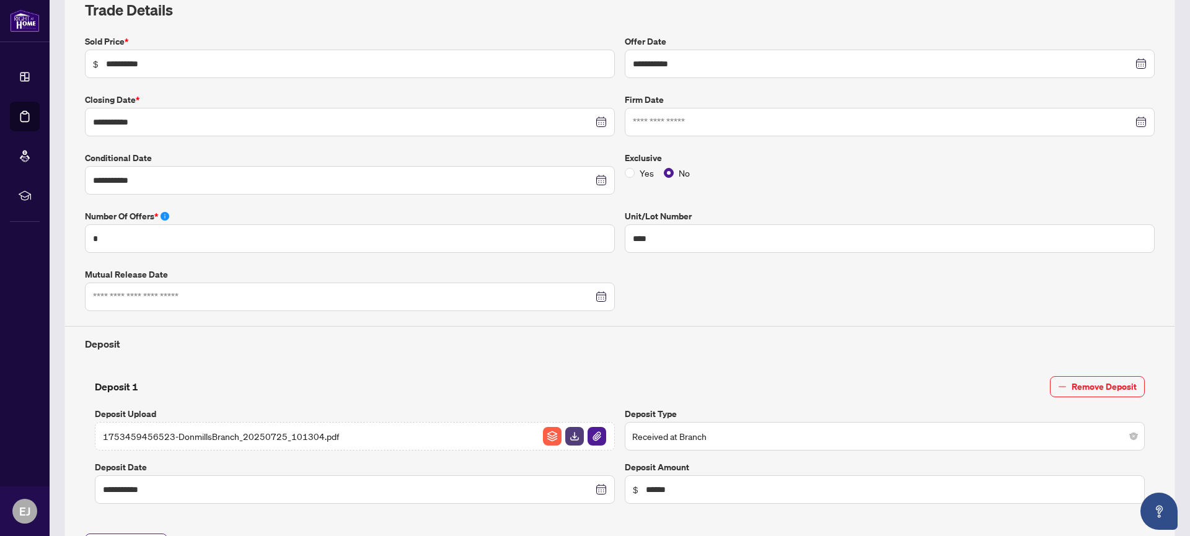
type input "**********"
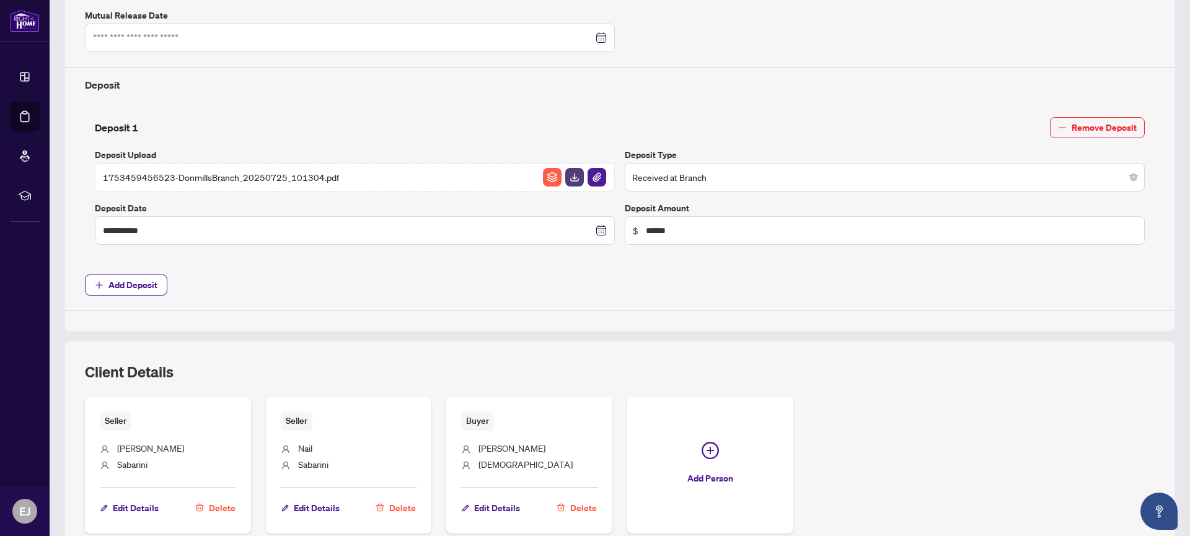
scroll to position [513, 0]
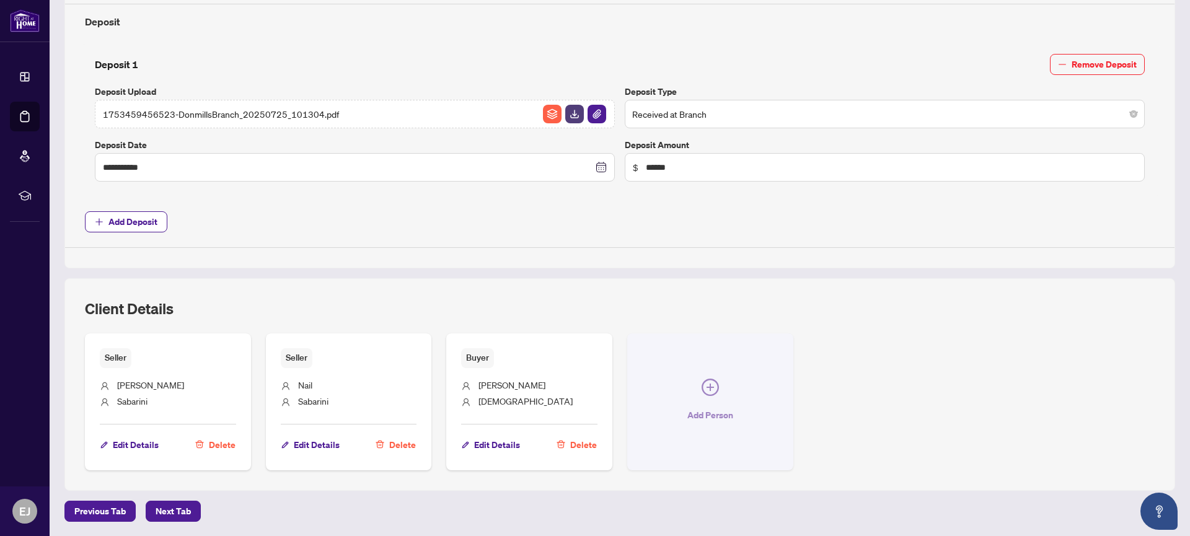
click at [715, 388] on icon "plus-circle" at bounding box center [709, 387] width 17 height 17
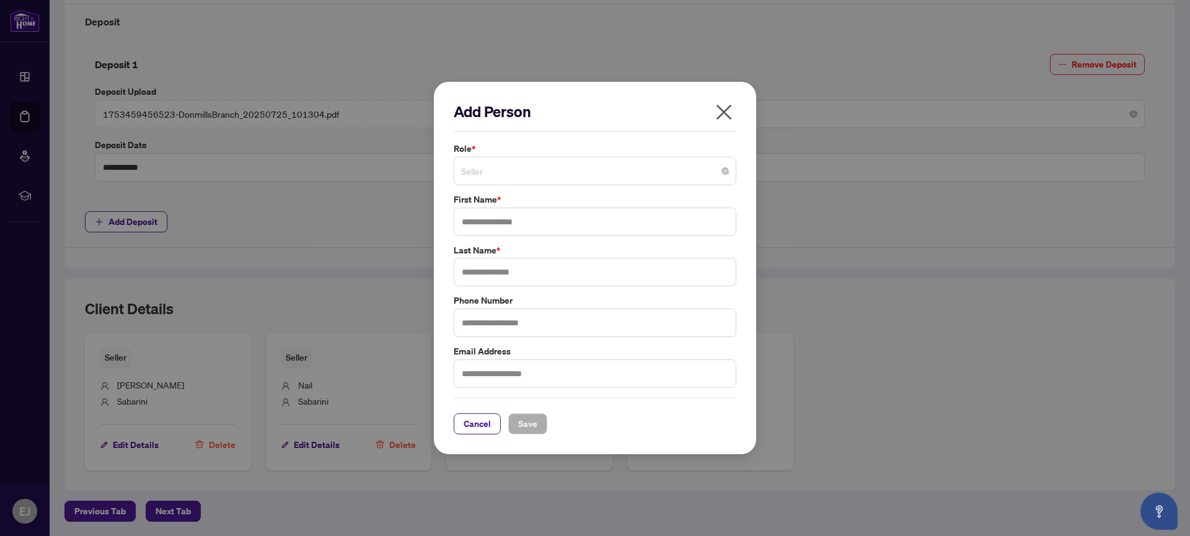
click at [548, 173] on span "Seller" at bounding box center [595, 171] width 268 height 24
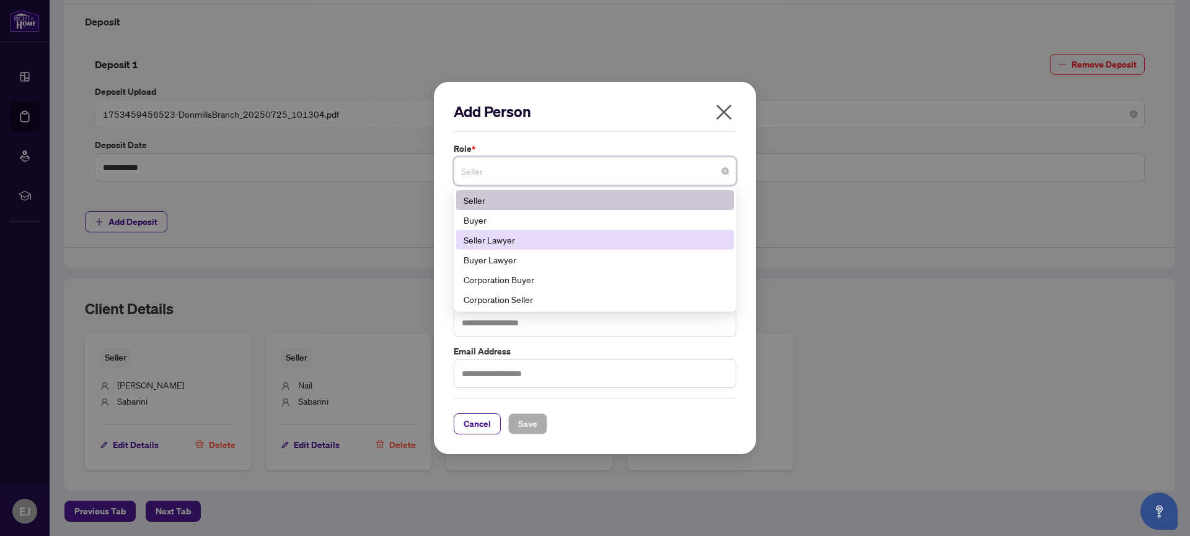
click at [502, 240] on div "Seller Lawyer" at bounding box center [594, 240] width 263 height 14
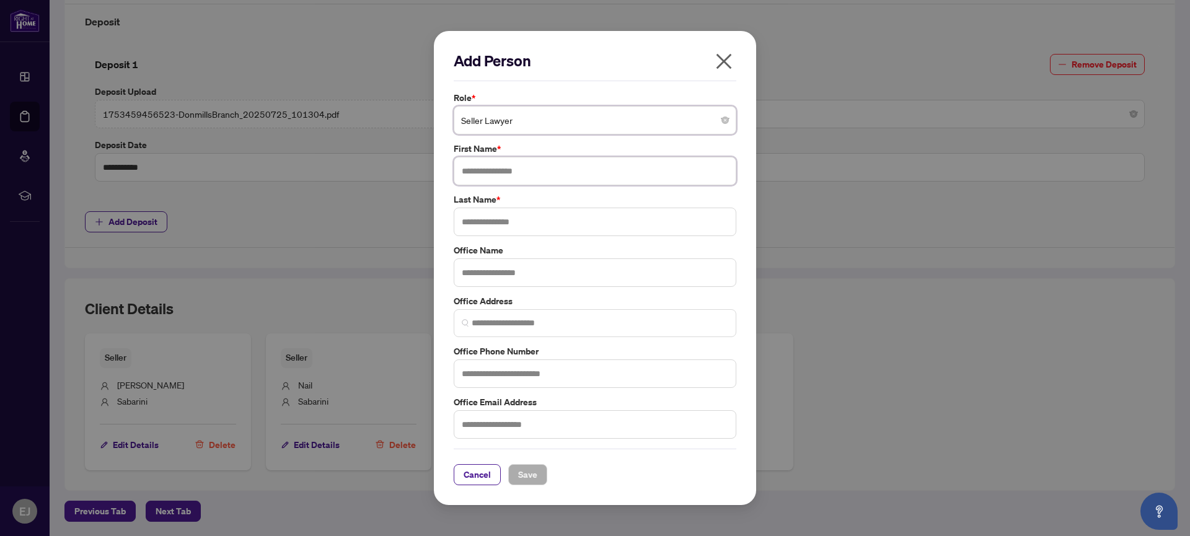
click at [519, 166] on input "text" at bounding box center [595, 171] width 283 height 29
type input "*******"
click at [502, 226] on input "text" at bounding box center [595, 222] width 283 height 29
type input "****"
click at [504, 276] on input "text" at bounding box center [595, 272] width 283 height 29
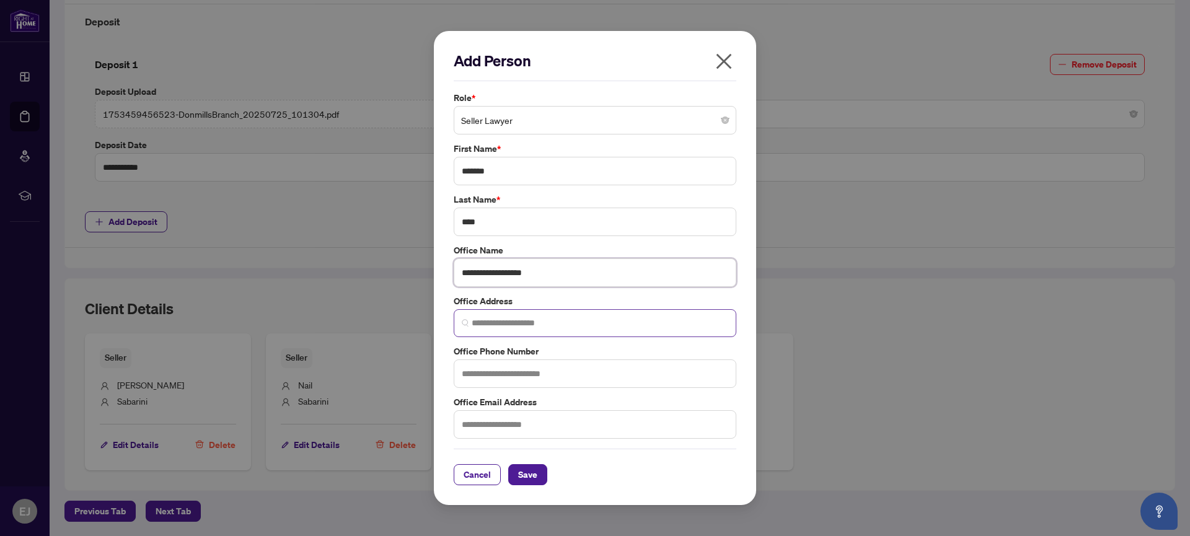
type input "**********"
click at [488, 326] on input "search" at bounding box center [600, 323] width 257 height 13
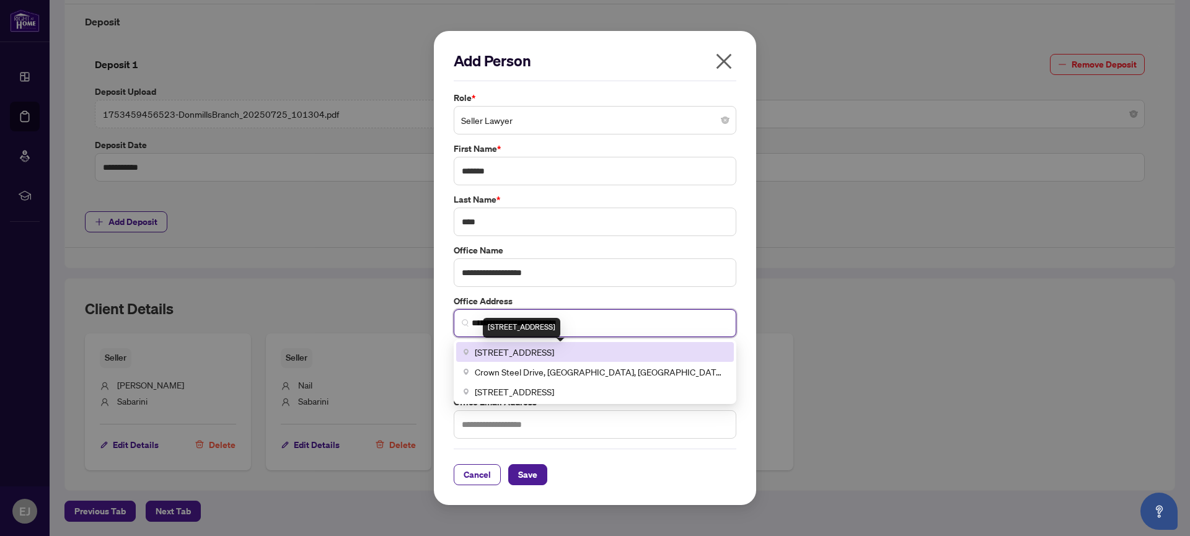
click at [524, 353] on span "[STREET_ADDRESS]" at bounding box center [514, 352] width 79 height 14
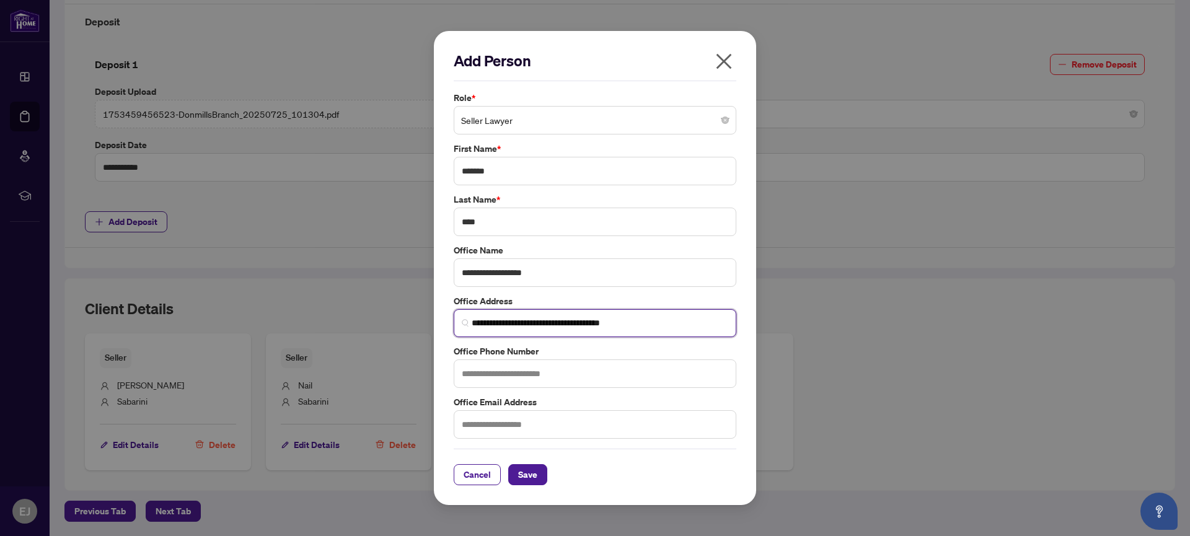
click at [553, 323] on input "**********" at bounding box center [600, 323] width 257 height 13
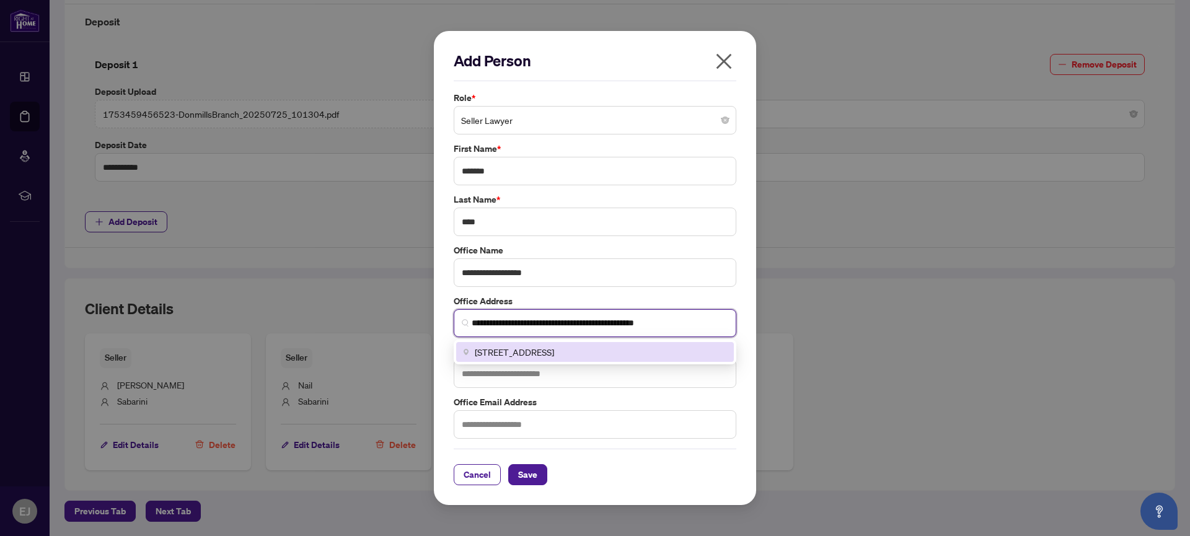
type input "**********"
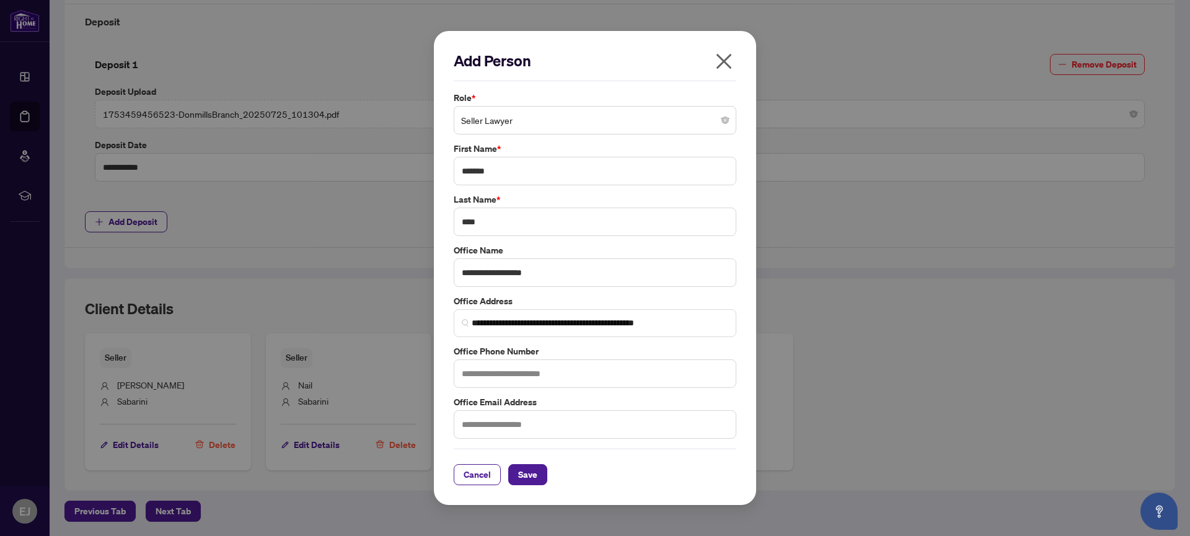
drag, startPoint x: 678, startPoint y: 388, endPoint x: 685, endPoint y: 393, distance: 7.9
click at [678, 388] on div "**********" at bounding box center [595, 265] width 290 height 348
click at [491, 375] on input "text" at bounding box center [595, 373] width 283 height 29
type input "**********"
click at [494, 424] on input "text" at bounding box center [595, 424] width 283 height 29
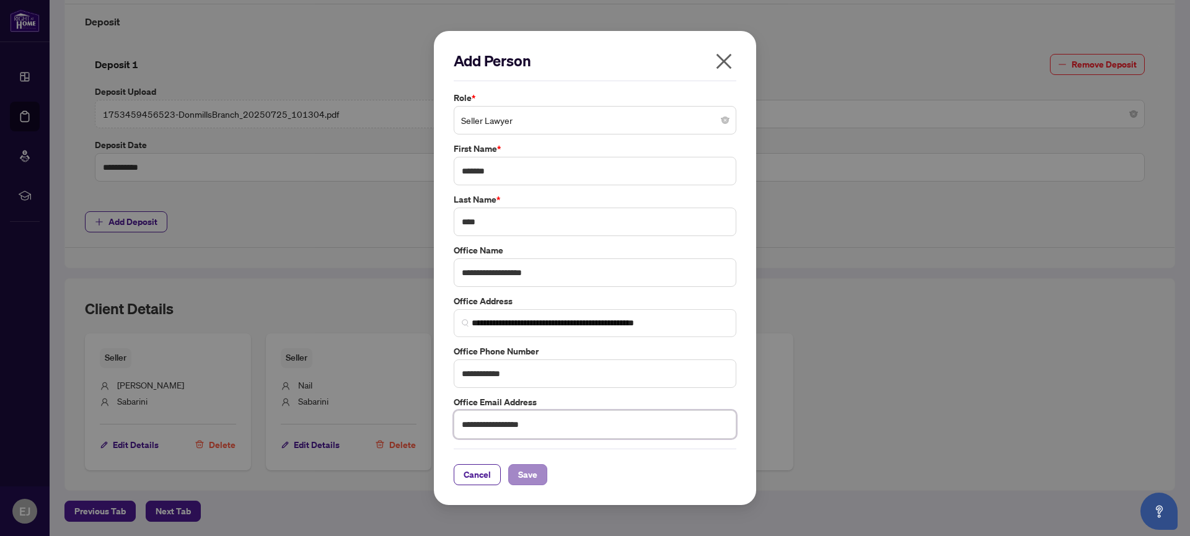
type input "**********"
click at [536, 473] on button "Save" at bounding box center [527, 474] width 39 height 21
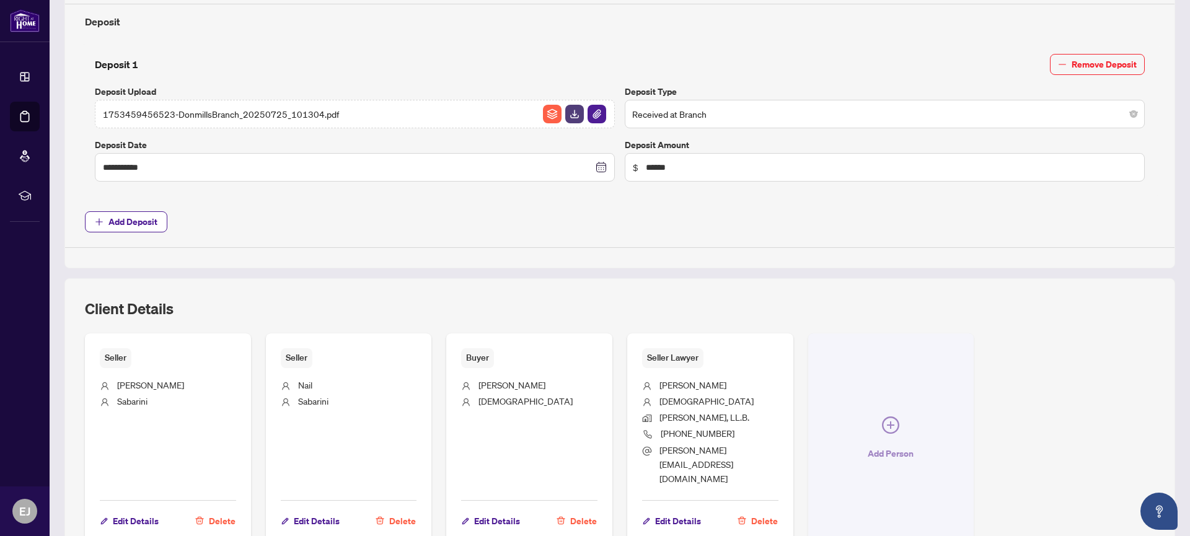
click at [890, 421] on icon "plus-circle" at bounding box center [890, 424] width 7 height 7
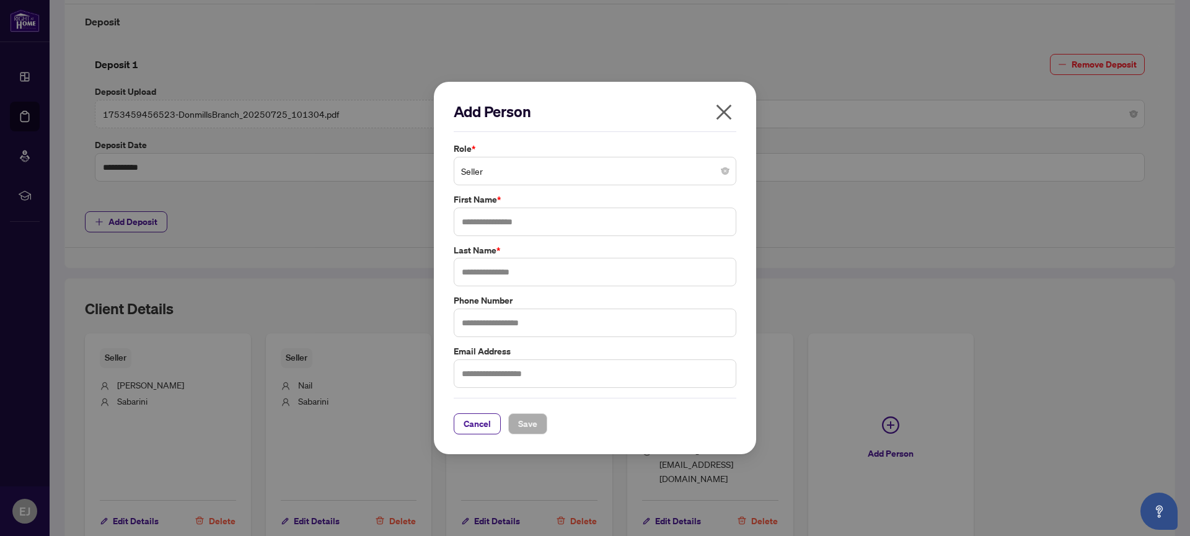
click at [483, 173] on span "Seller" at bounding box center [595, 171] width 268 height 24
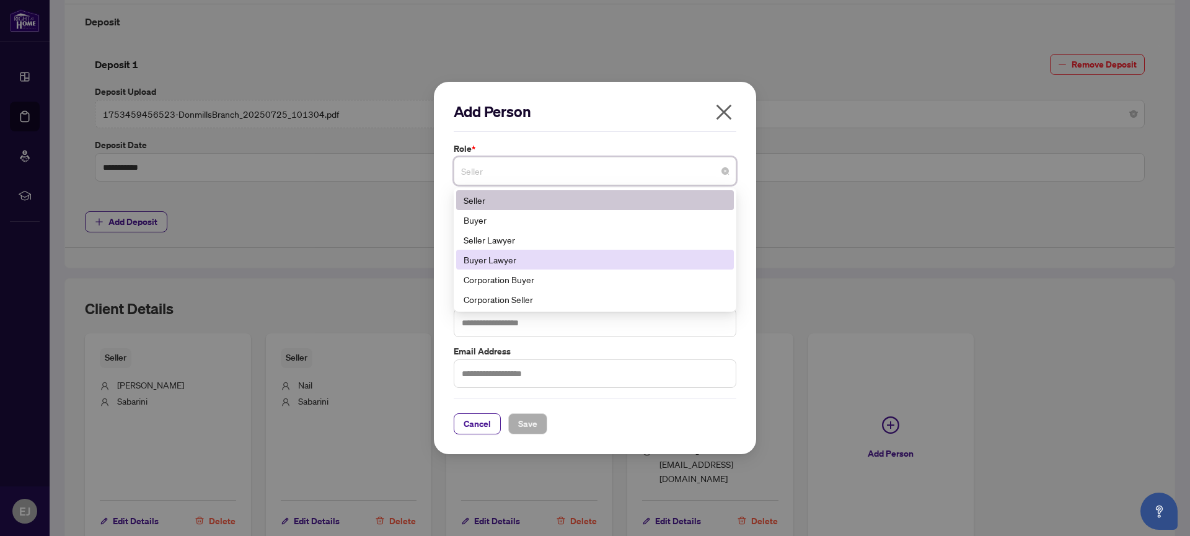
click at [510, 260] on div "Buyer Lawyer" at bounding box center [594, 260] width 263 height 14
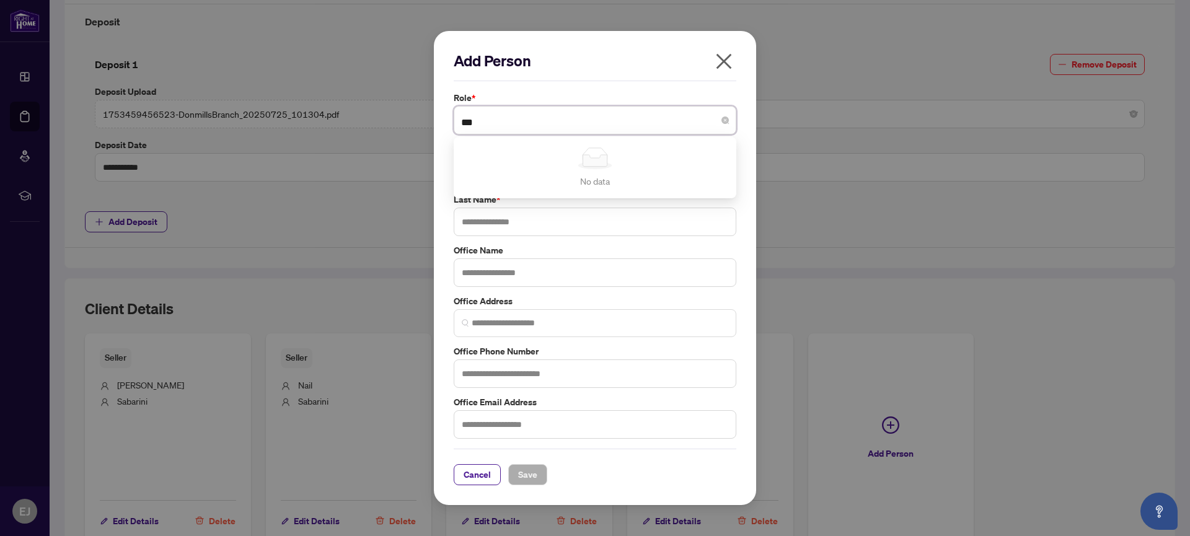
type input "***"
click at [736, 198] on div "Last Name *" at bounding box center [595, 214] width 290 height 43
click at [504, 175] on input "text" at bounding box center [595, 171] width 283 height 29
type input "***"
click at [506, 221] on input "text" at bounding box center [595, 222] width 283 height 29
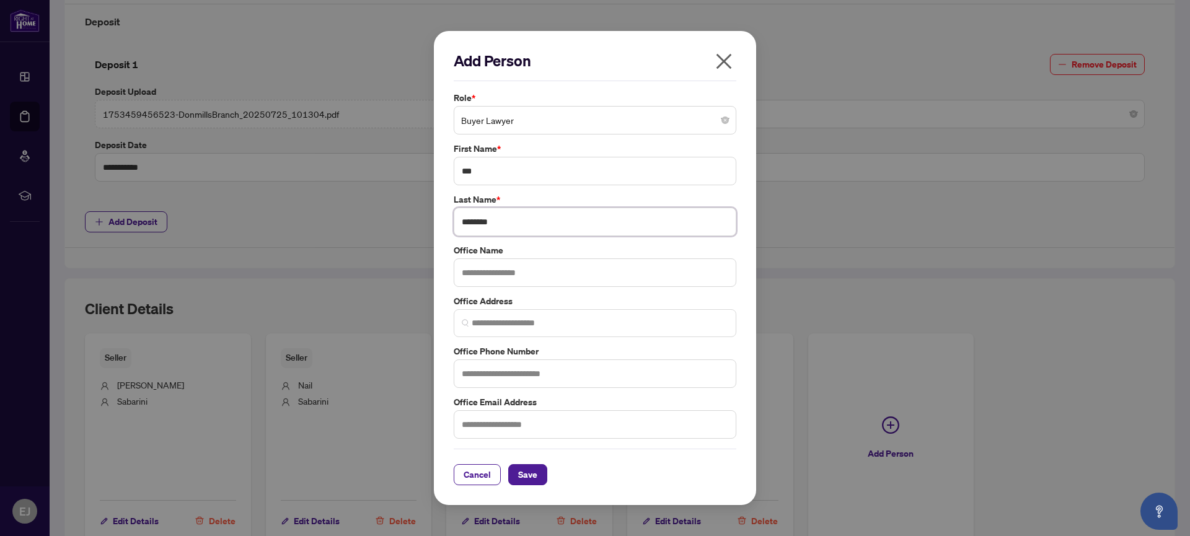
type input "********"
click at [516, 277] on input "text" at bounding box center [595, 272] width 283 height 29
click at [489, 326] on input "search" at bounding box center [600, 323] width 257 height 13
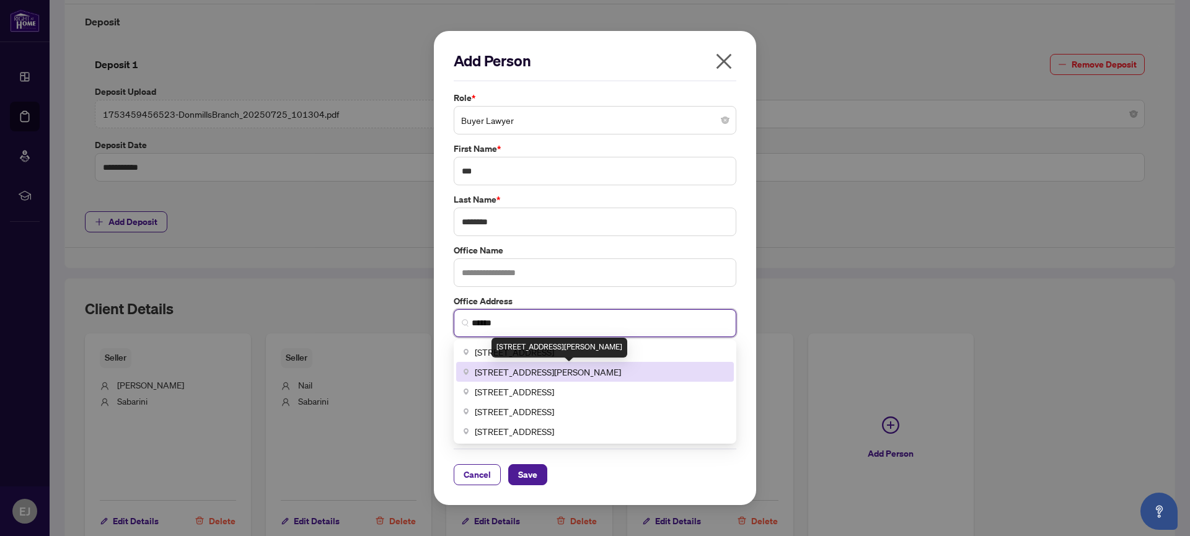
click at [538, 372] on span "[STREET_ADDRESS][PERSON_NAME]" at bounding box center [548, 372] width 146 height 14
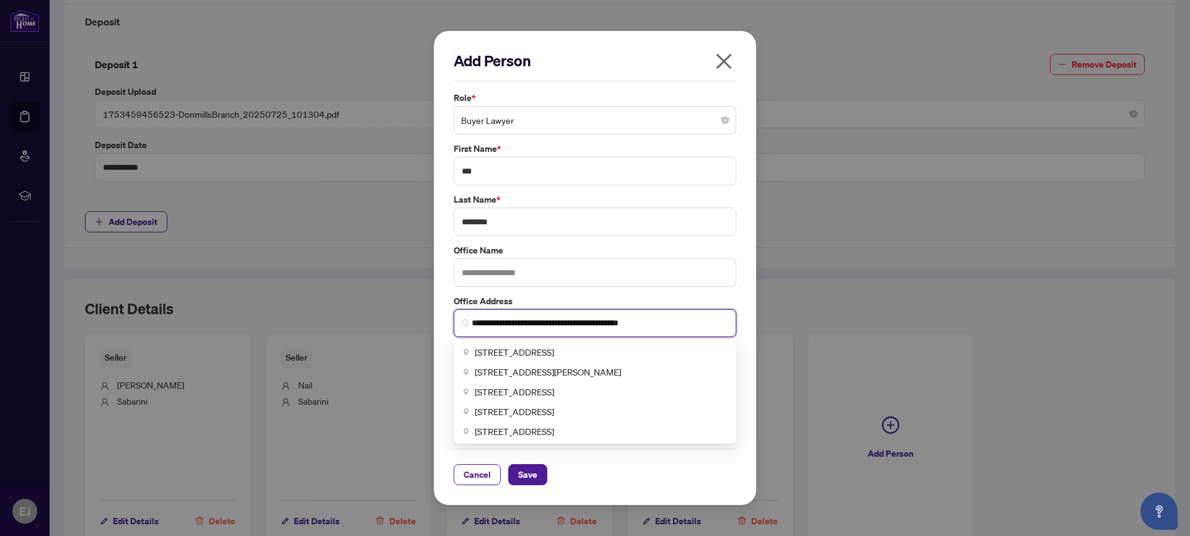
click at [553, 322] on input "**********" at bounding box center [600, 323] width 257 height 13
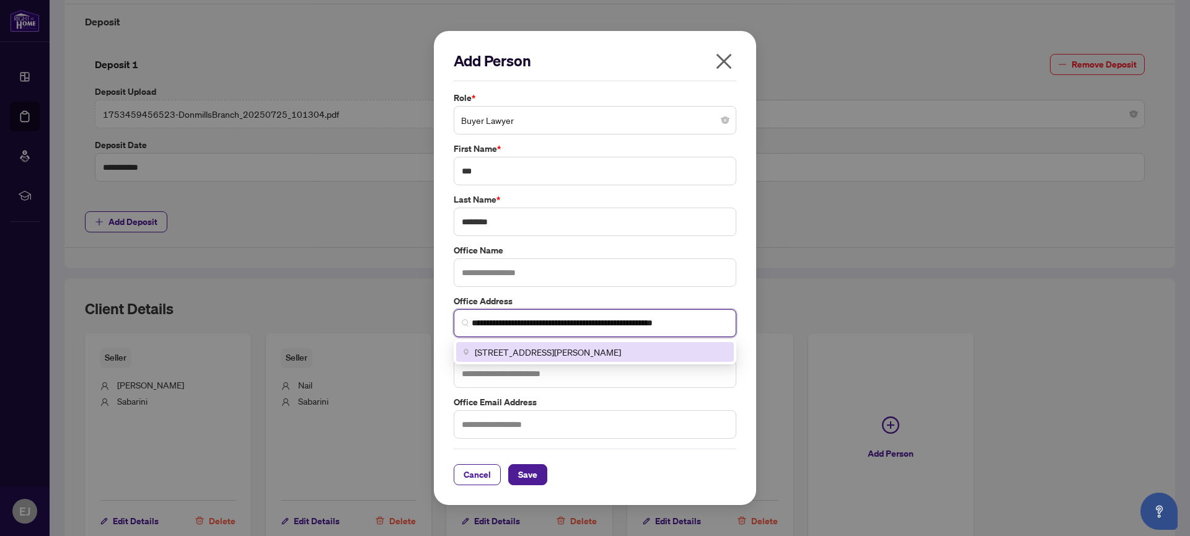
type input "**********"
click at [691, 403] on label "Office Email Address" at bounding box center [595, 402] width 283 height 14
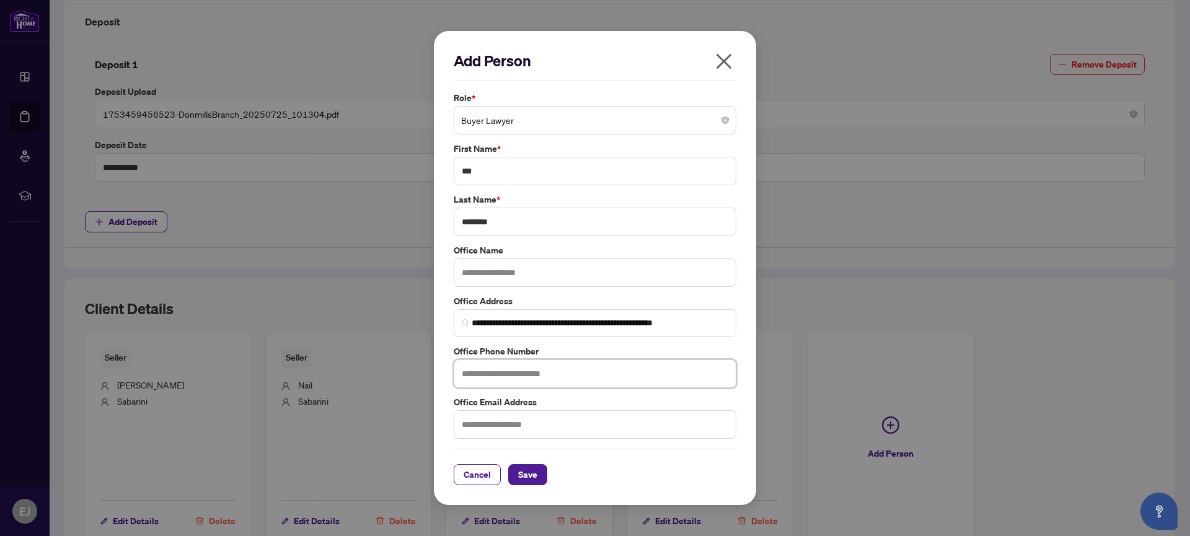
click at [478, 372] on input "text" at bounding box center [595, 373] width 283 height 29
type input "**********"
drag, startPoint x: 496, startPoint y: 224, endPoint x: 458, endPoint y: 222, distance: 37.9
click at [458, 222] on input "********" at bounding box center [595, 222] width 283 height 29
type input "********"
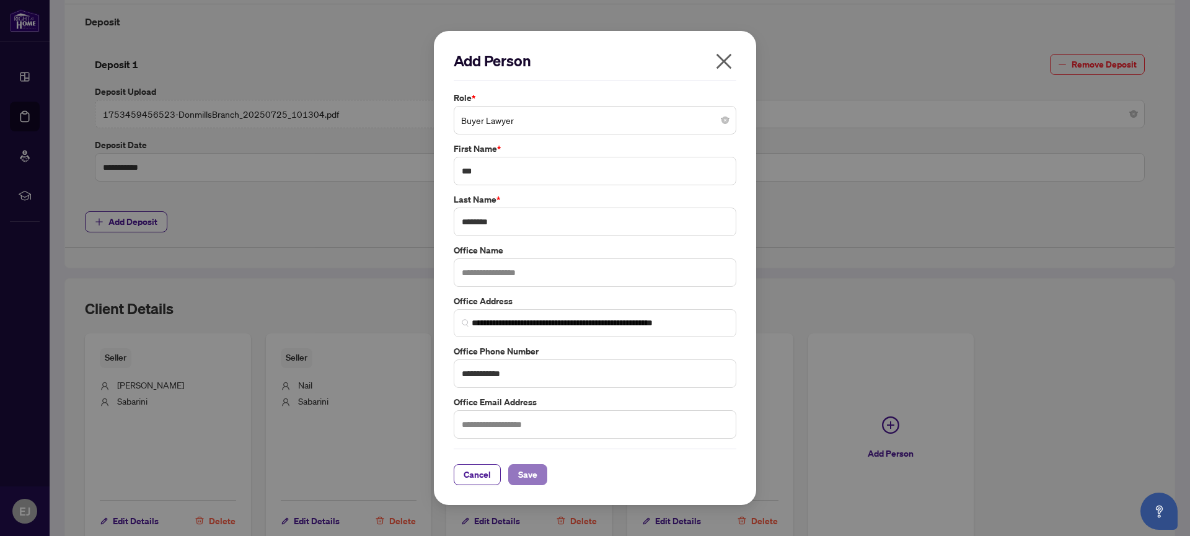
click at [529, 476] on span "Save" at bounding box center [527, 475] width 19 height 20
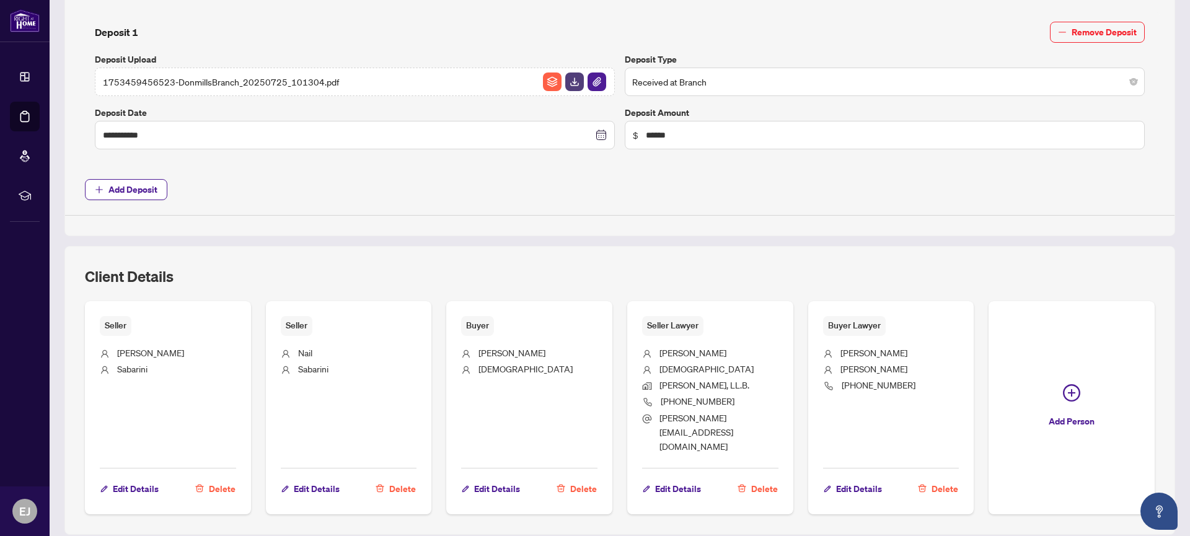
scroll to position [562, 0]
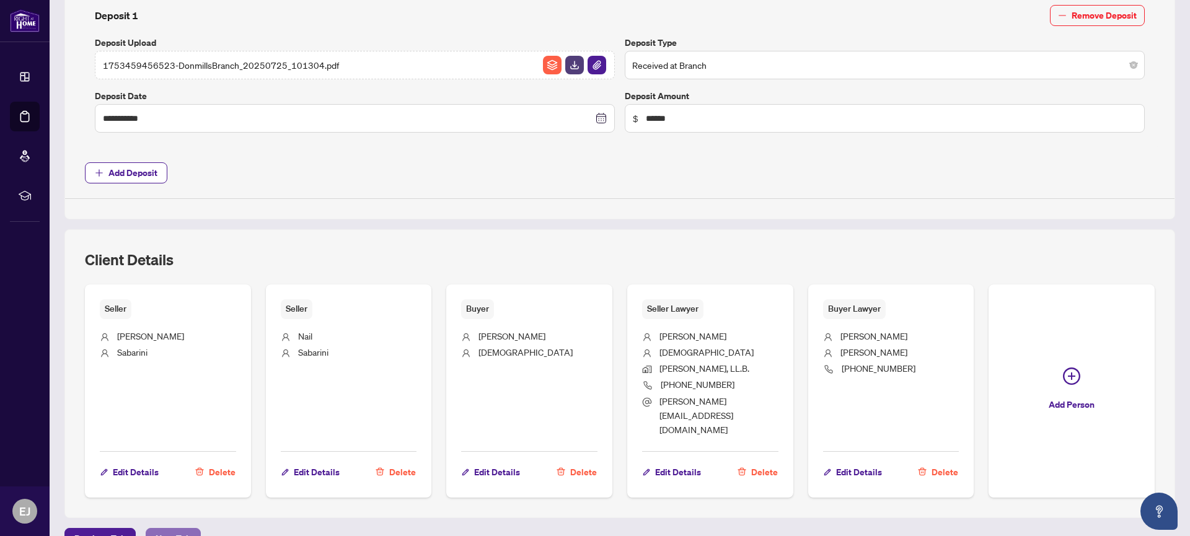
click at [184, 529] on span "Next Tab" at bounding box center [173, 539] width 35 height 20
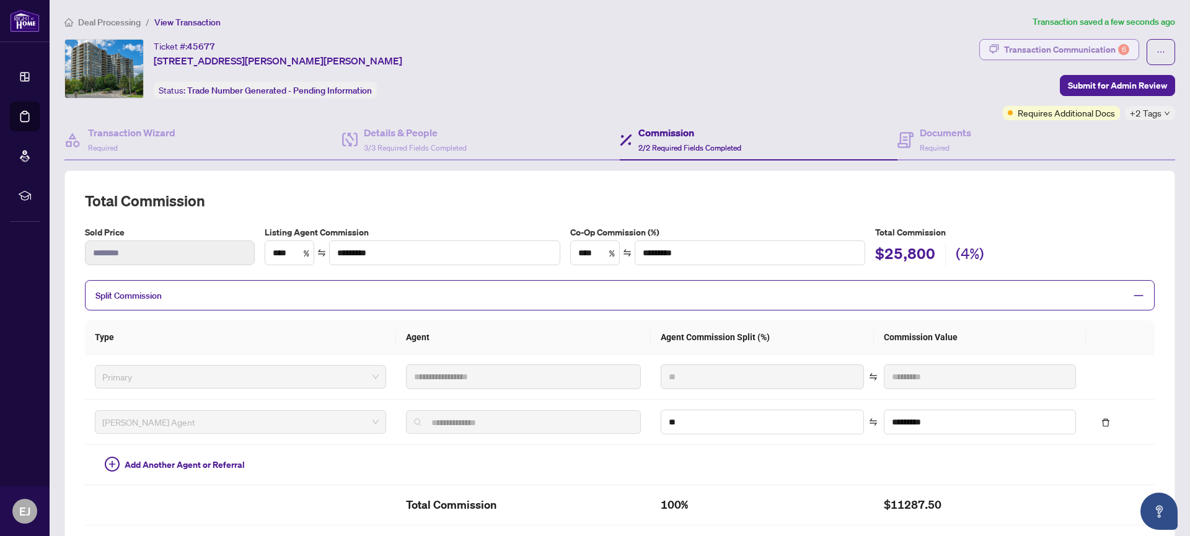
click at [1107, 47] on div "Transaction Communication 6" at bounding box center [1066, 50] width 125 height 20
type textarea "**********"
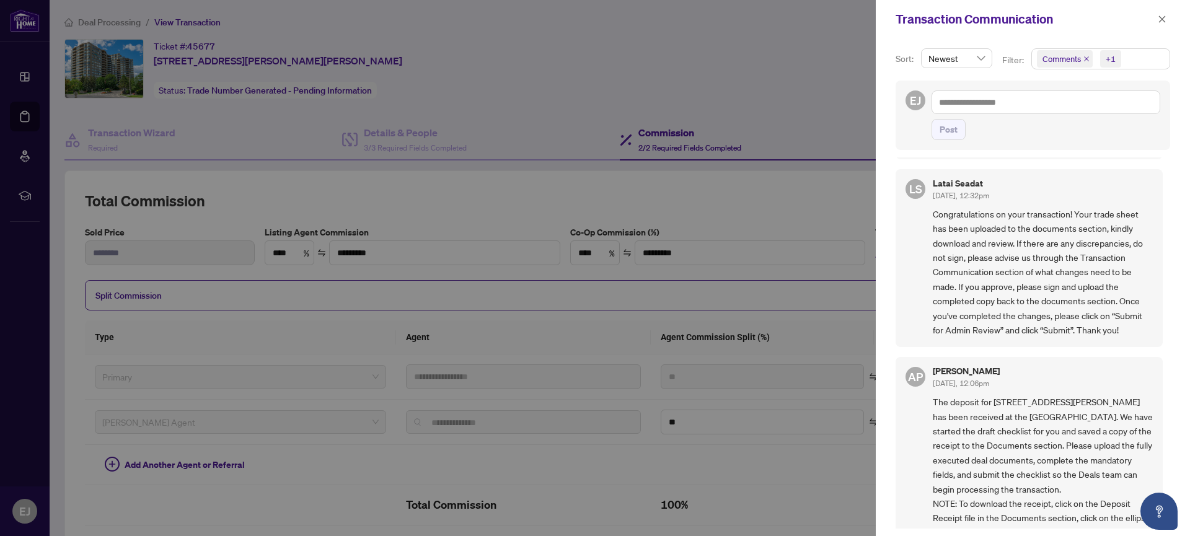
scroll to position [595, 0]
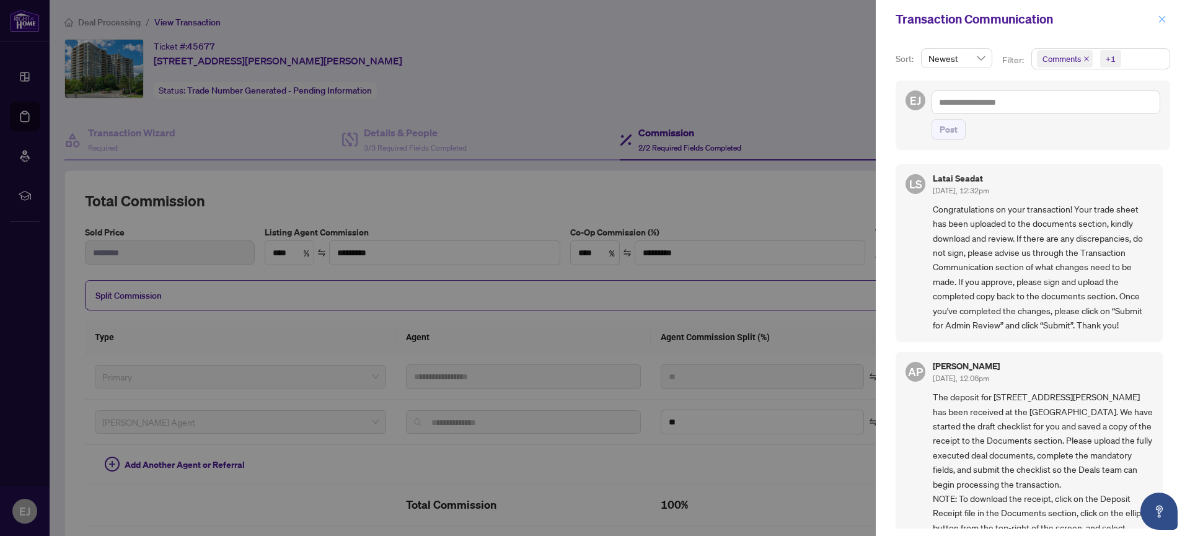
click at [1159, 18] on icon "close" at bounding box center [1161, 19] width 9 height 9
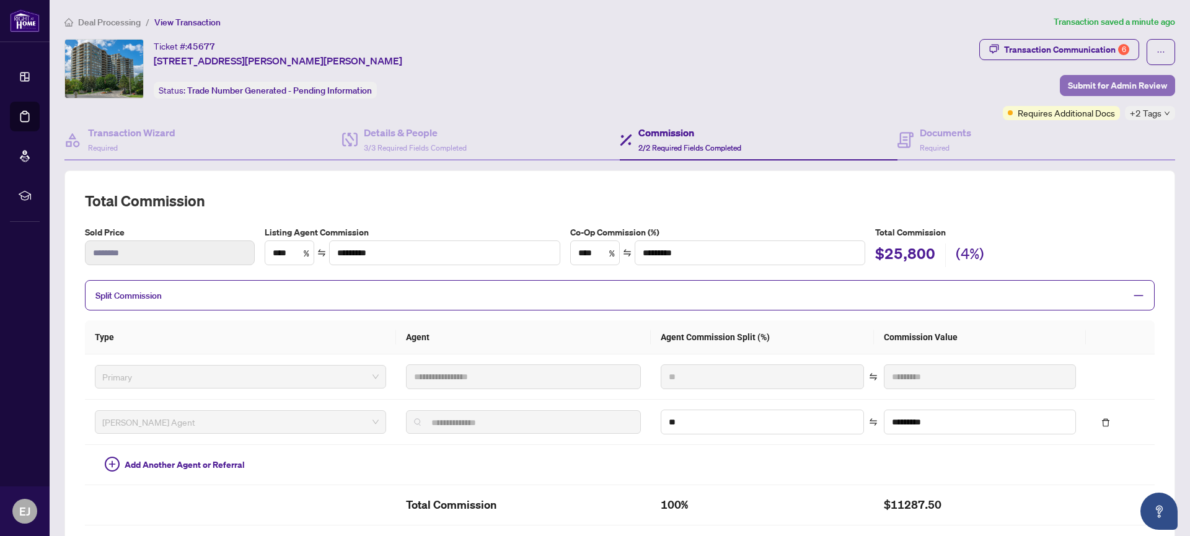
click at [1121, 82] on span "Submit for Admin Review" at bounding box center [1117, 86] width 99 height 20
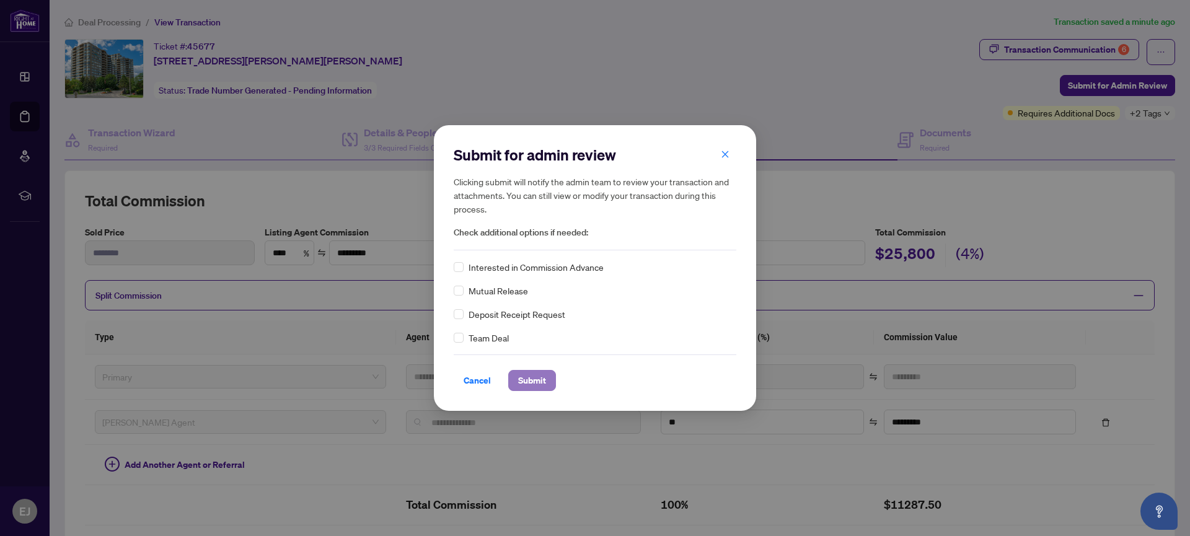
click at [527, 377] on span "Submit" at bounding box center [532, 381] width 28 height 20
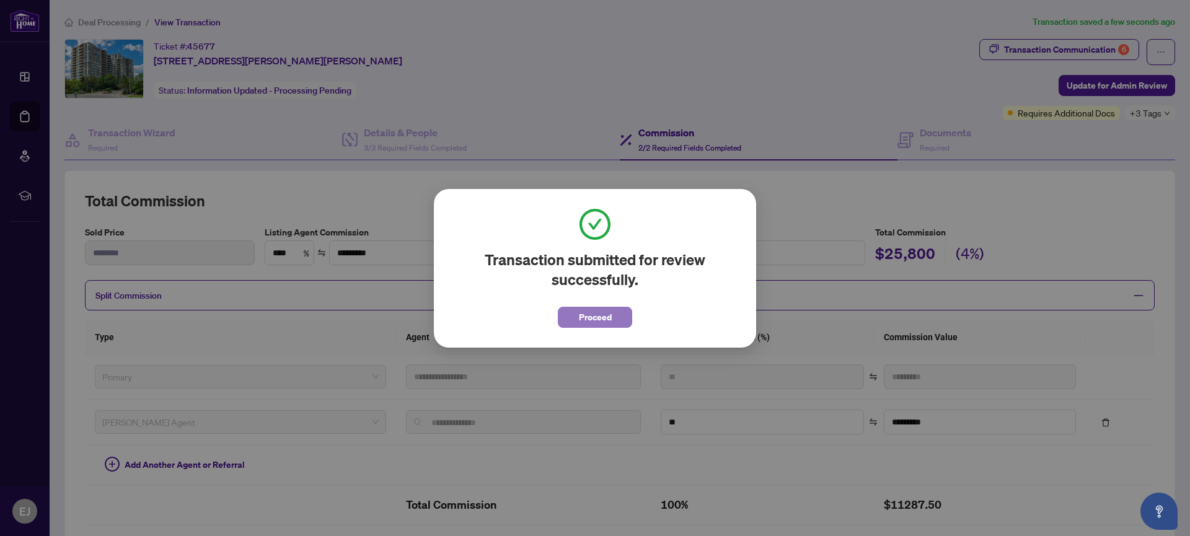
click at [612, 318] on button "Proceed" at bounding box center [595, 317] width 74 height 21
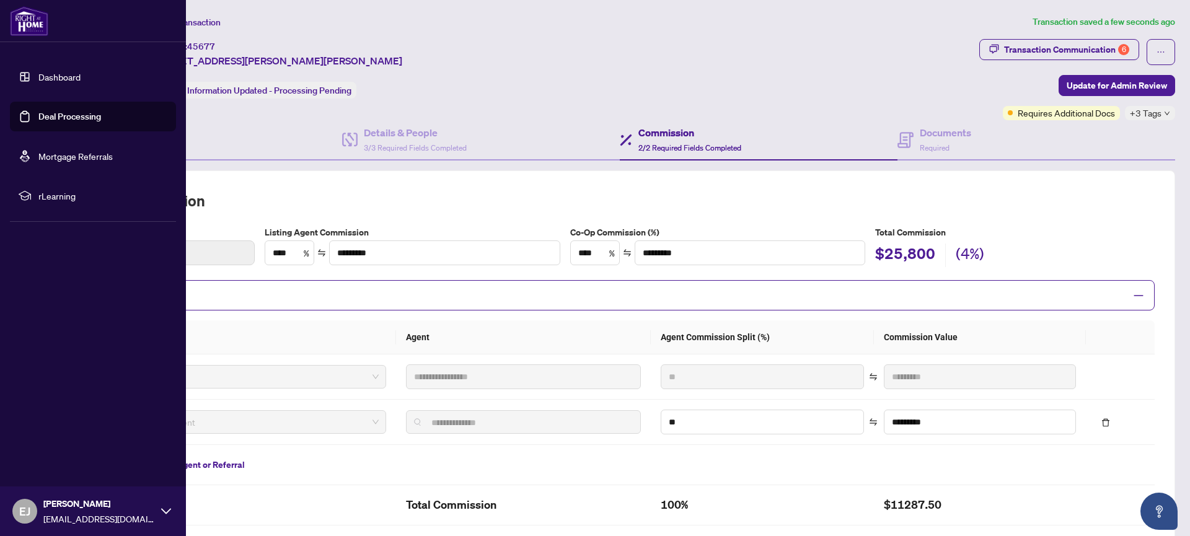
click at [43, 116] on link "Deal Processing" at bounding box center [69, 116] width 63 height 11
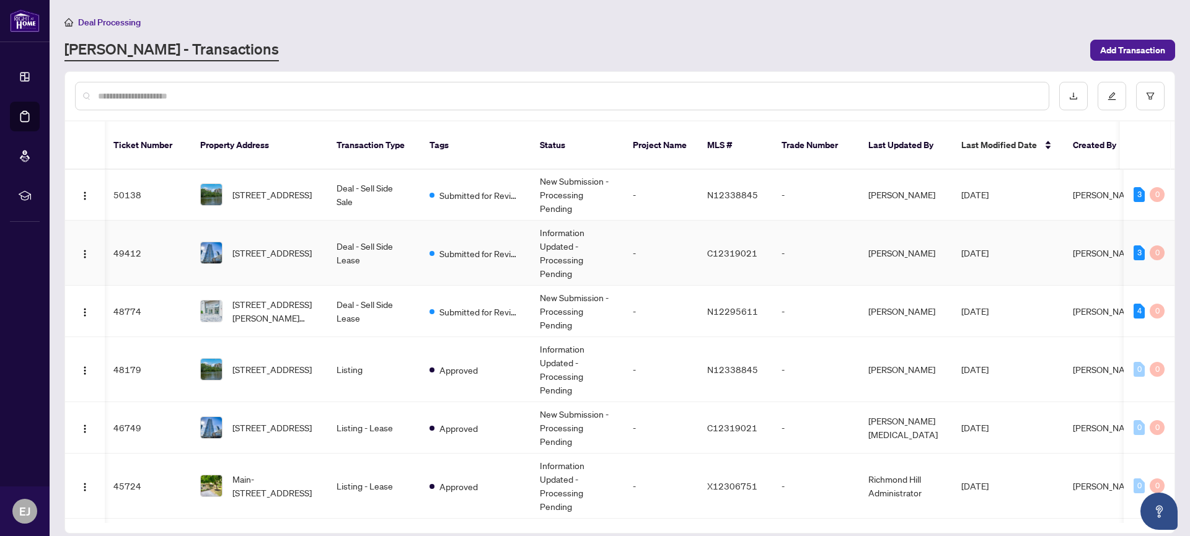
scroll to position [67, 1]
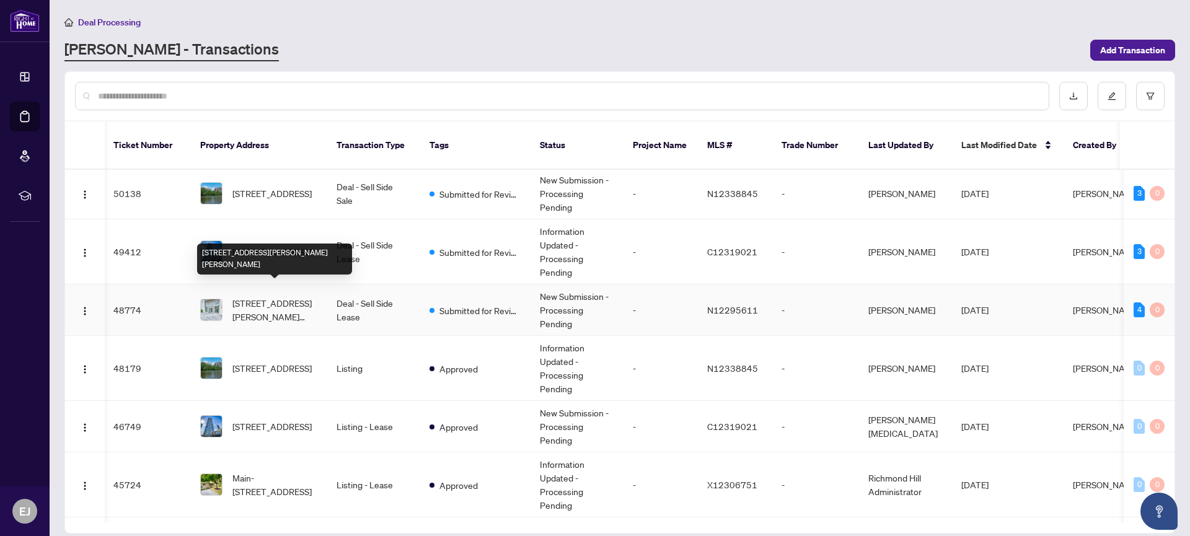
click at [276, 296] on span "[STREET_ADDRESS][PERSON_NAME][PERSON_NAME]" at bounding box center [274, 309] width 84 height 27
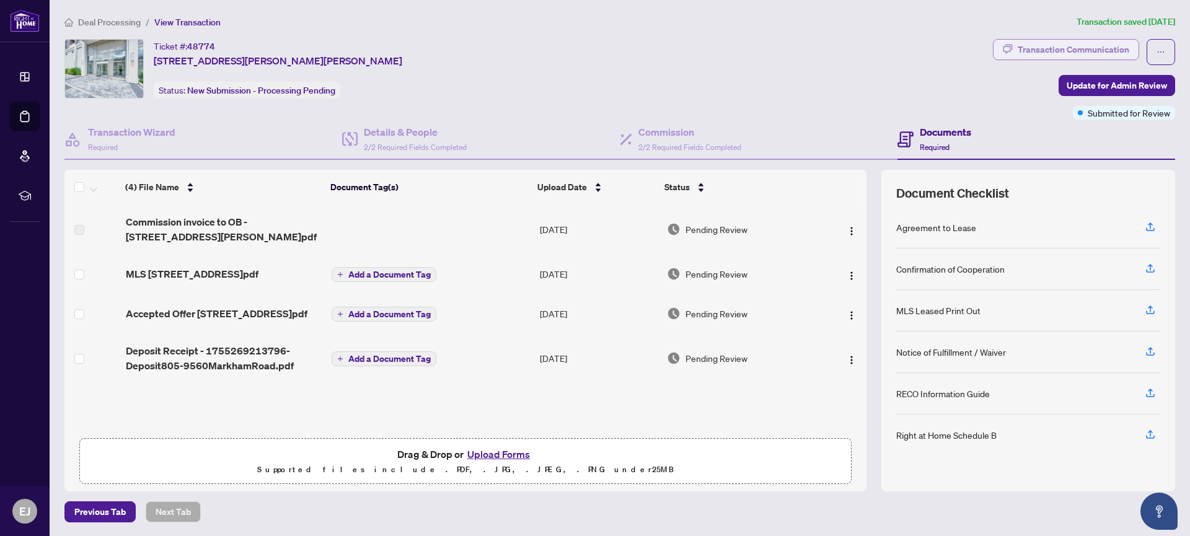
click at [1089, 48] on div "Transaction Communication" at bounding box center [1073, 50] width 112 height 20
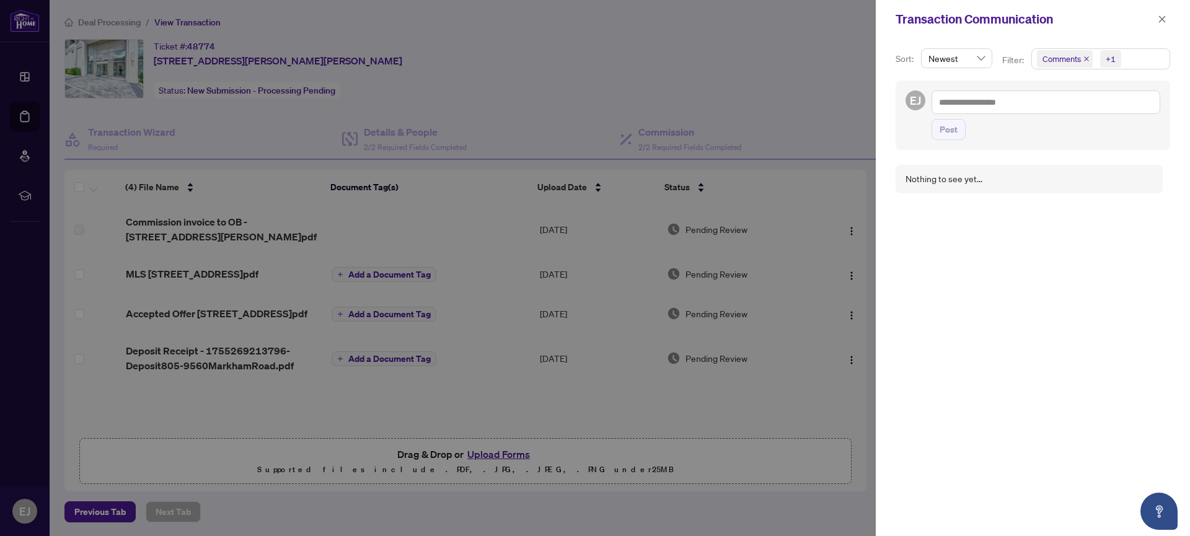
click at [1060, 58] on span "Comments" at bounding box center [1061, 59] width 38 height 12
click at [1041, 110] on span "Select Comments" at bounding box center [1043, 110] width 10 height 10
click at [1044, 107] on span "Select Comments" at bounding box center [1043, 110] width 10 height 10
click at [1164, 19] on icon "close" at bounding box center [1161, 19] width 9 height 9
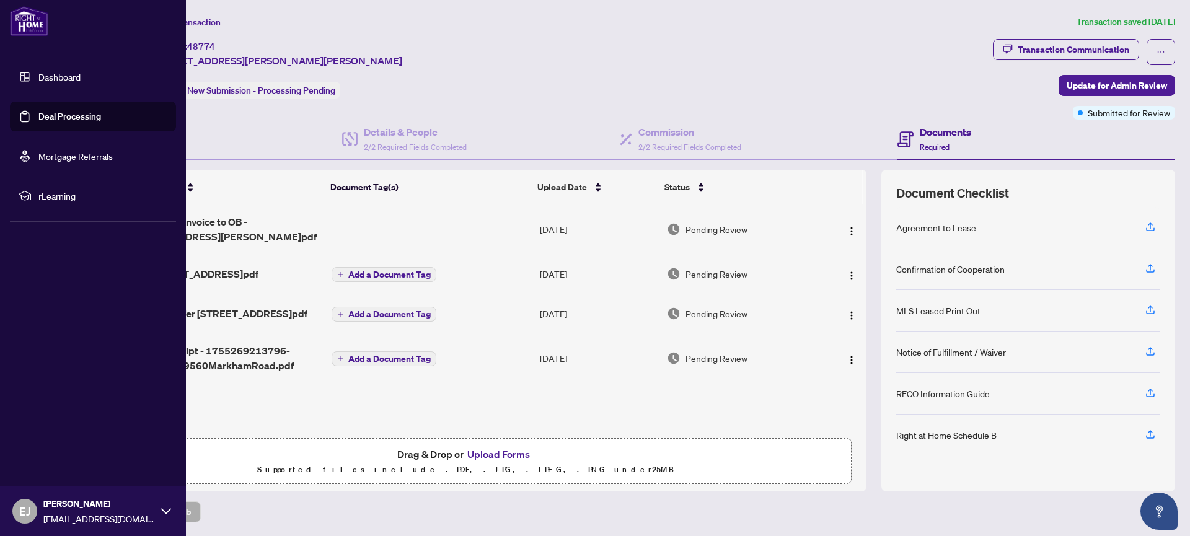
click at [89, 118] on link "Deal Processing" at bounding box center [69, 116] width 63 height 11
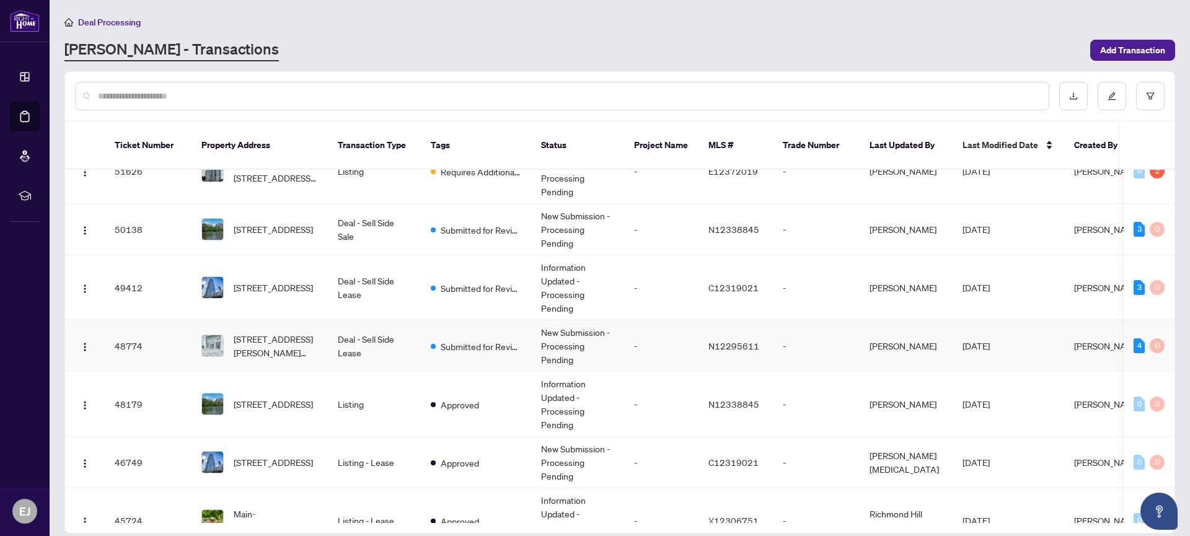
scroll to position [34, 0]
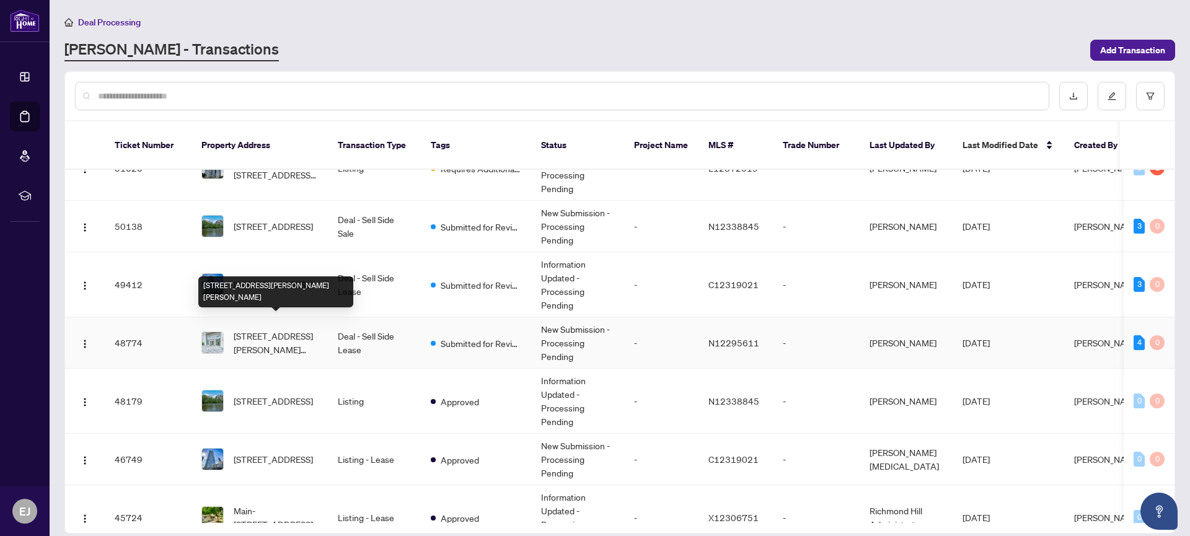
click at [278, 329] on span "[STREET_ADDRESS][PERSON_NAME][PERSON_NAME]" at bounding box center [276, 342] width 84 height 27
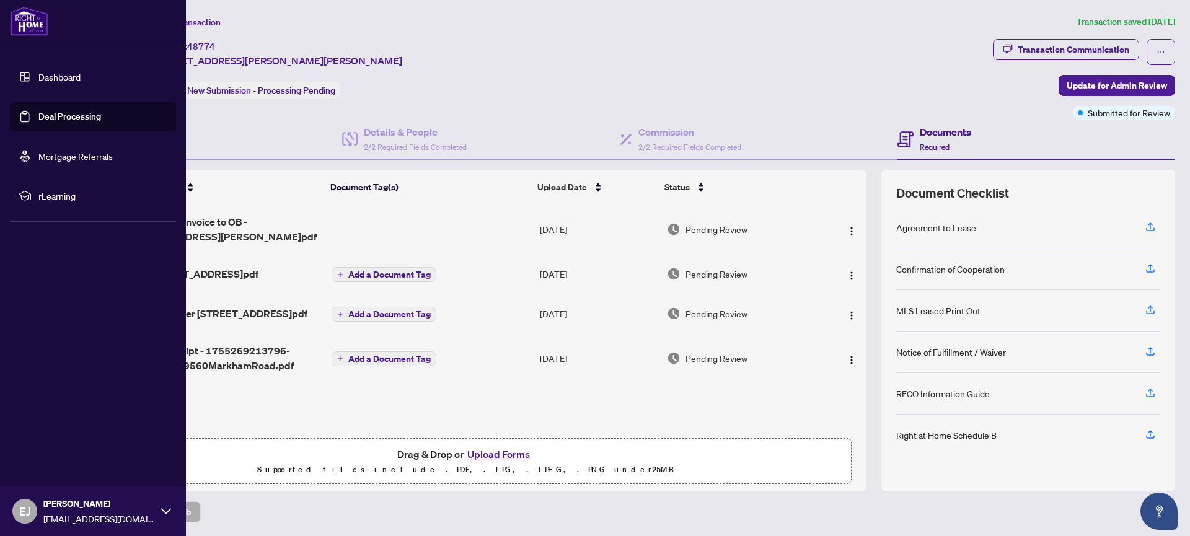
click at [38, 116] on link "Deal Processing" at bounding box center [69, 116] width 63 height 11
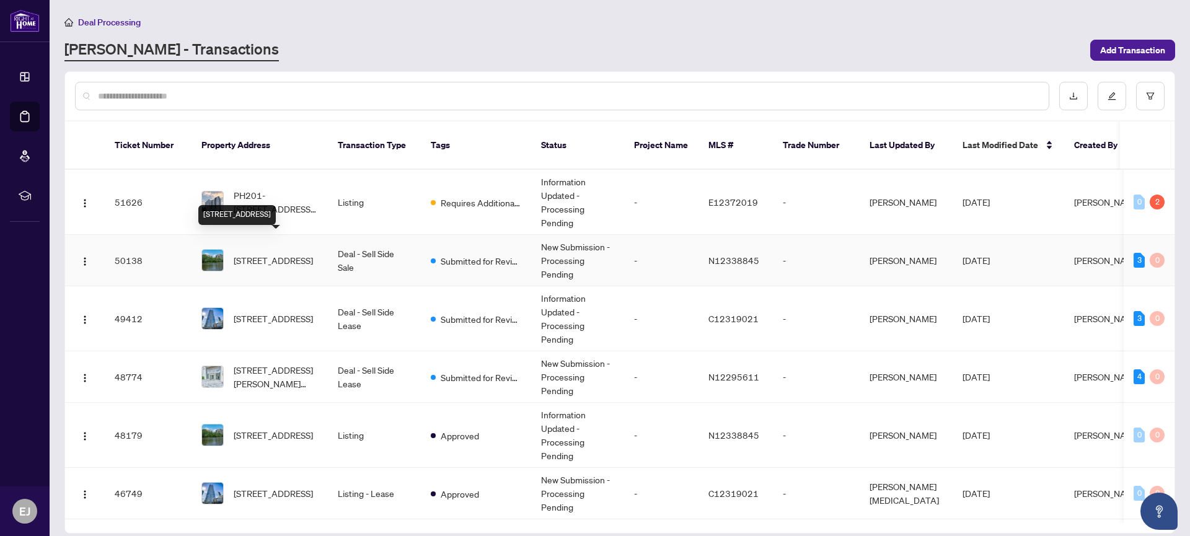
click at [283, 253] on span "[STREET_ADDRESS]" at bounding box center [273, 260] width 79 height 14
